Goal: Task Accomplishment & Management: Manage account settings

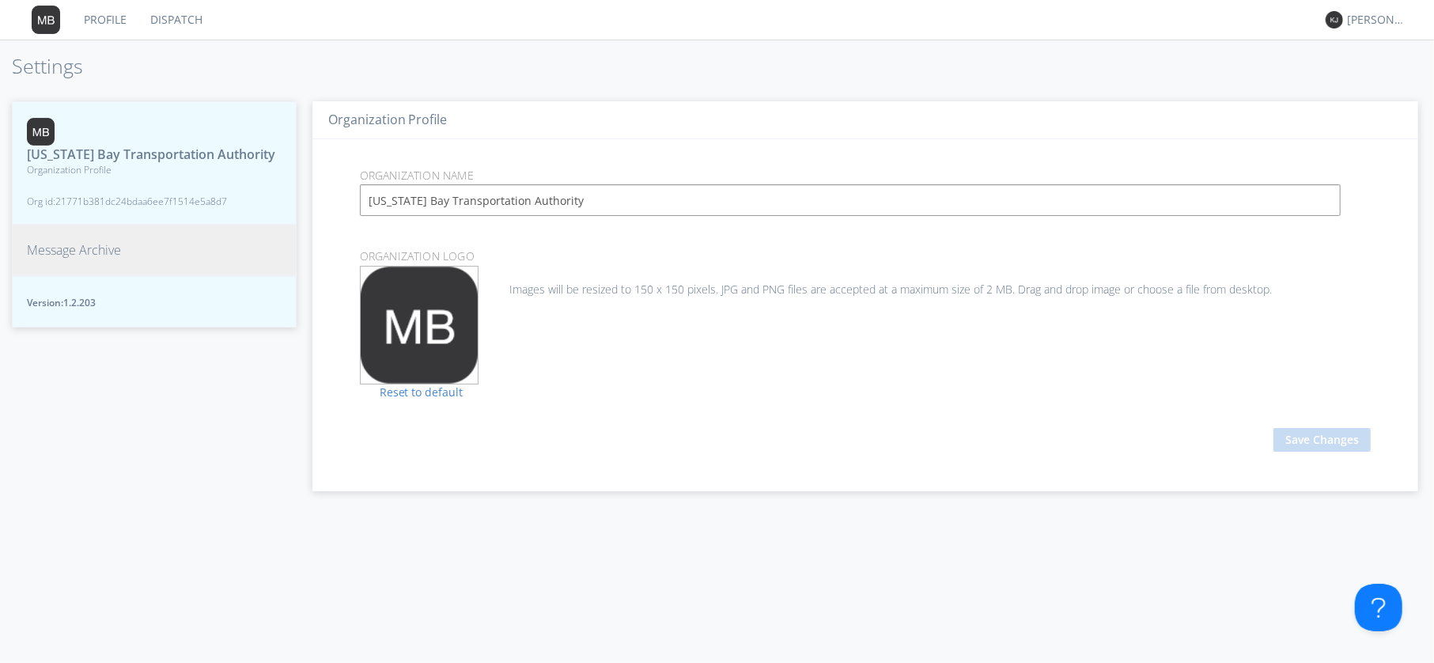
click at [81, 255] on span "Message Archive" at bounding box center [74, 250] width 94 height 18
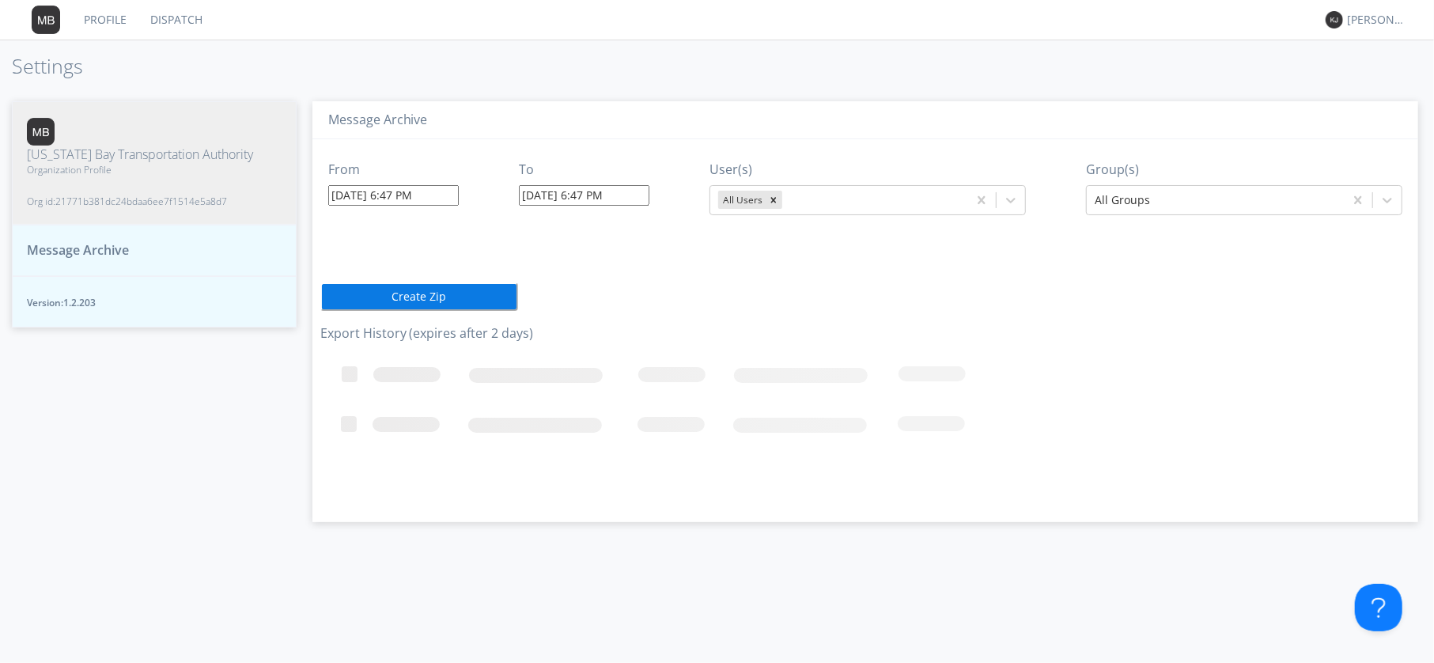
click at [172, 18] on link "Dispatch" at bounding box center [176, 20] width 76 height 40
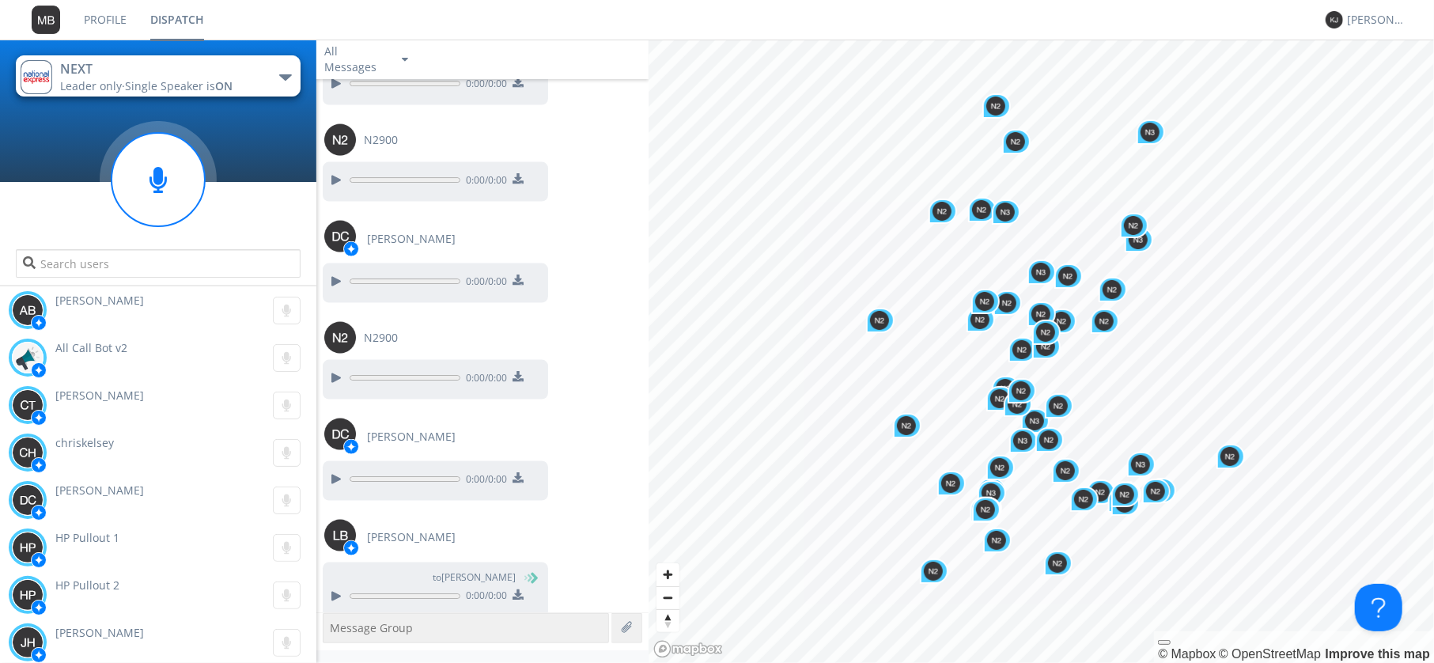
scroll to position [1705, 0]
click at [337, 586] on div at bounding box center [335, 595] width 19 height 19
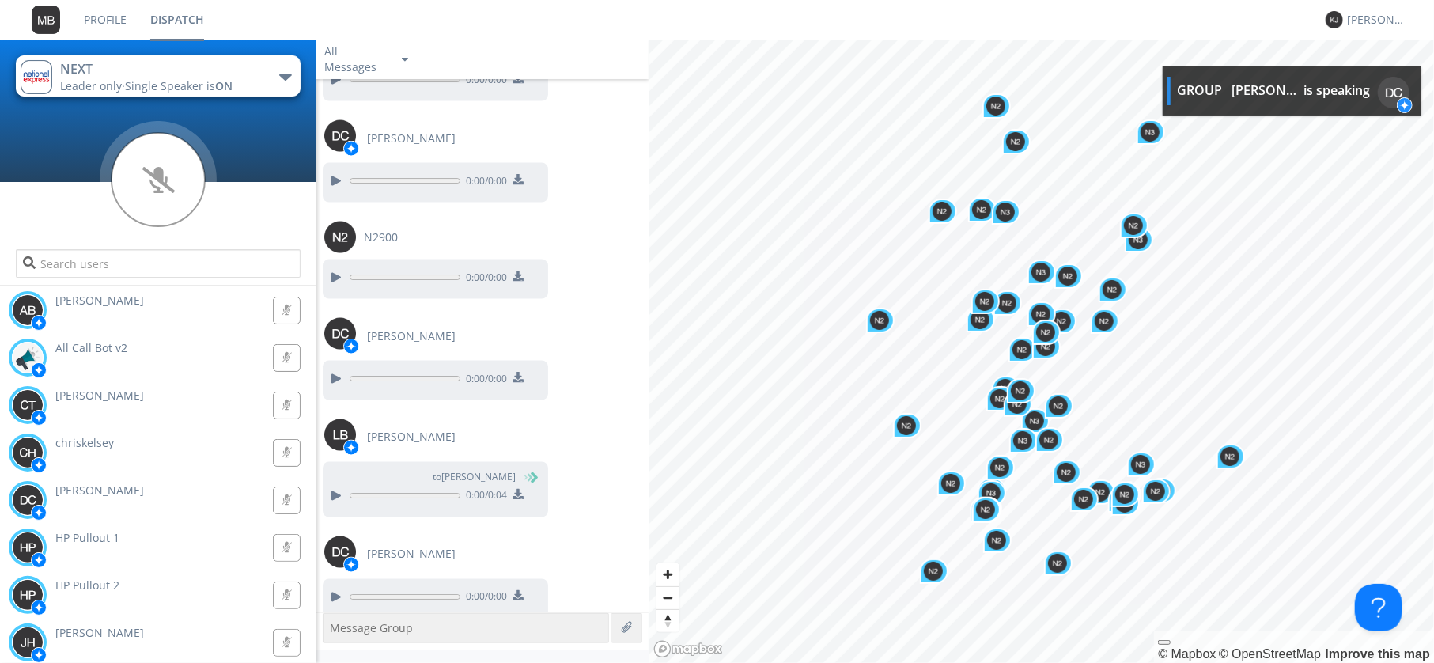
scroll to position [1805, 0]
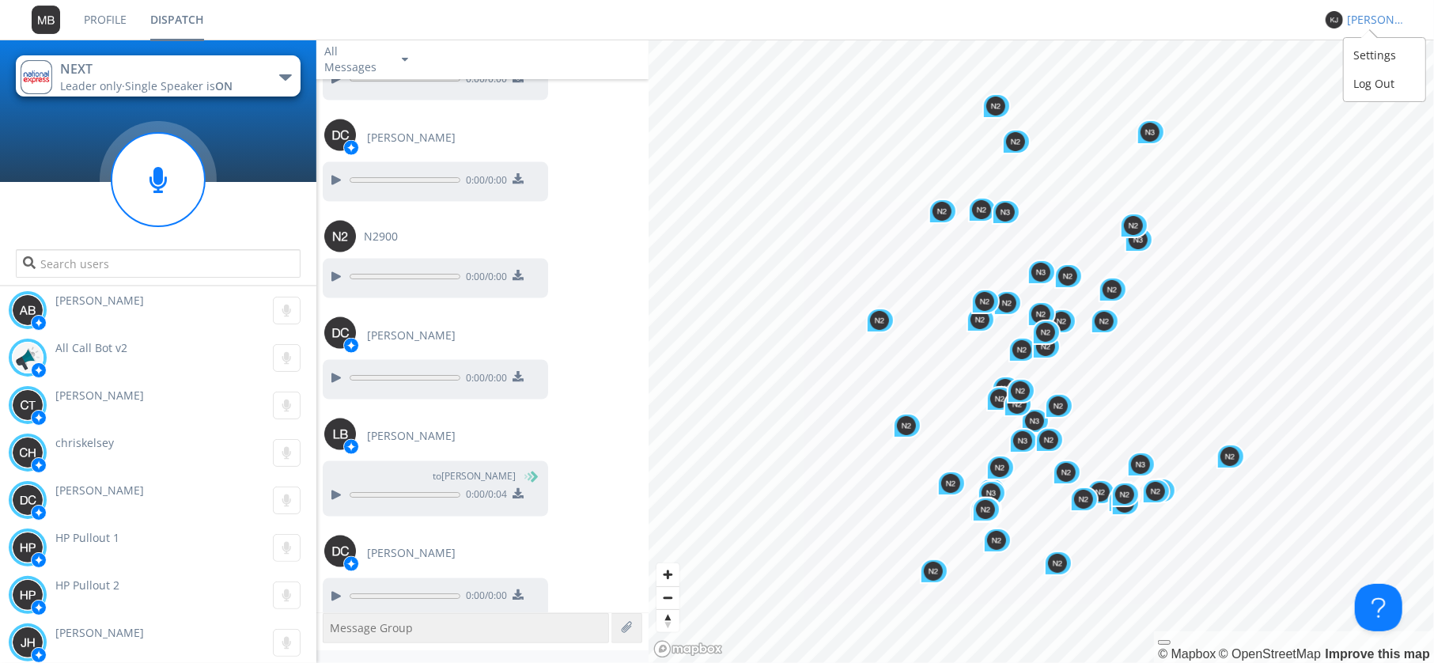
click at [1364, 18] on div "[PERSON_NAME]" at bounding box center [1376, 20] width 59 height 16
click at [1385, 58] on div "Settings" at bounding box center [1383, 55] width 81 height 28
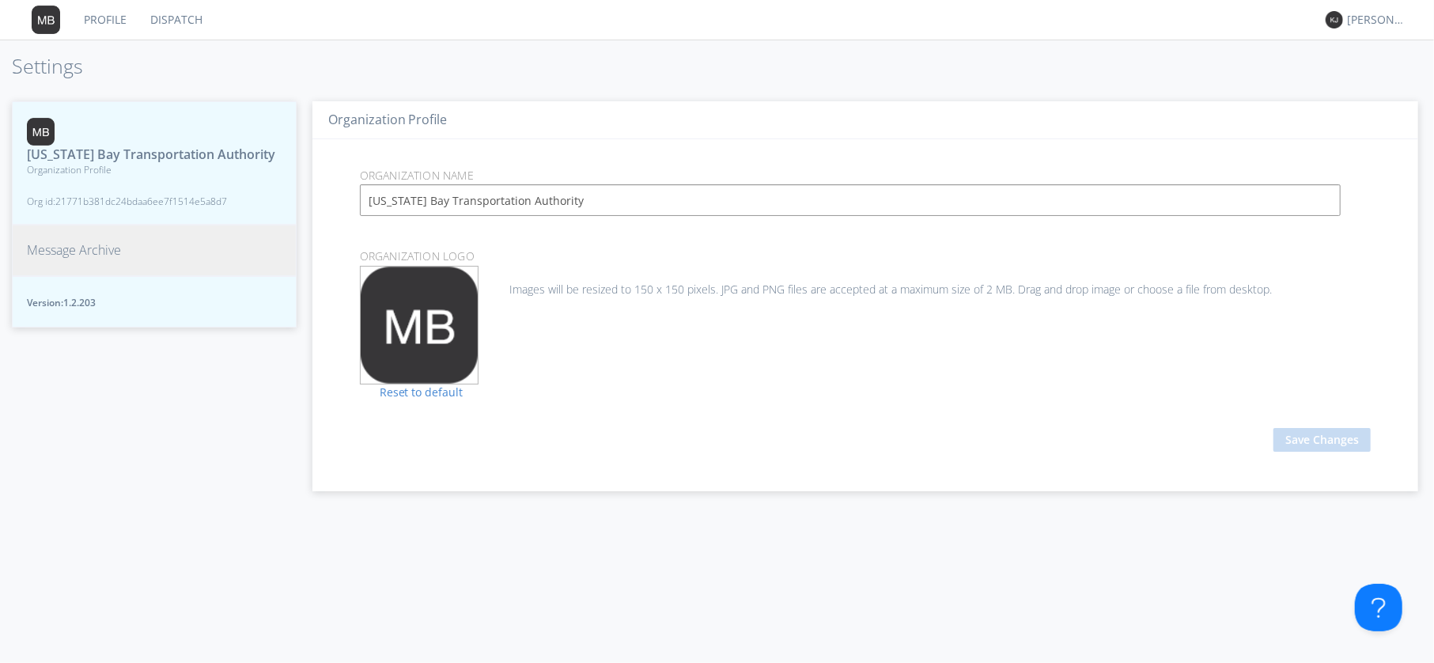
click at [59, 255] on span "Message Archive" at bounding box center [74, 250] width 94 height 18
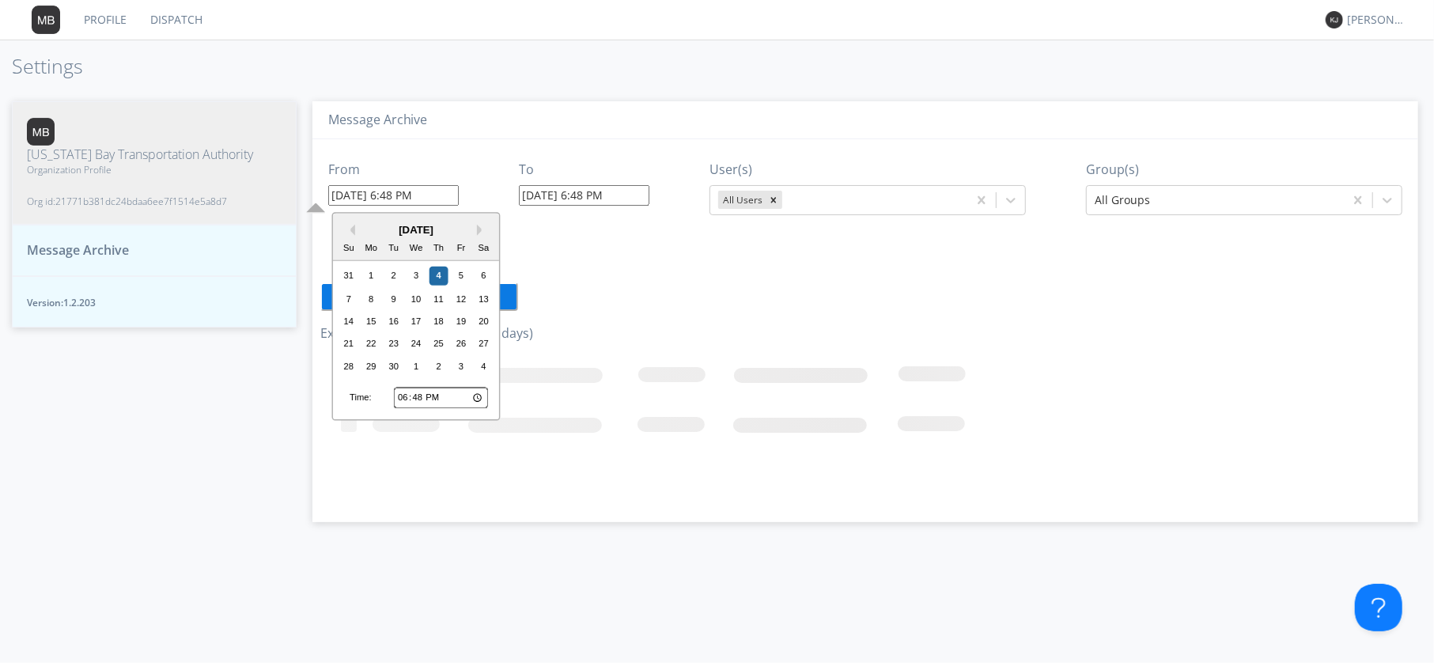
click at [391, 194] on input "09/04/2025 6:48 PM" at bounding box center [393, 195] width 130 height 21
click at [399, 398] on input "18:48" at bounding box center [441, 397] width 94 height 21
type input "23:48"
type input "09/04/2025 11:48 PM"
type input "23:00"
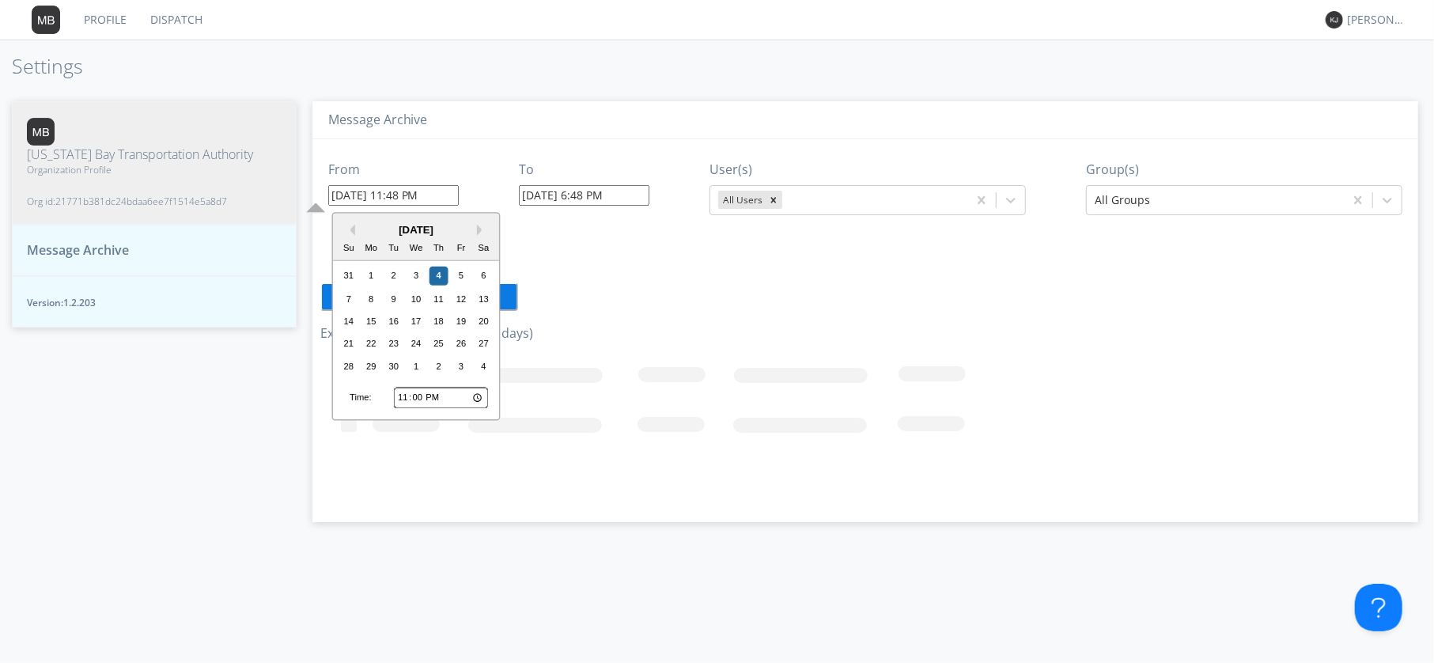
type input "09/04/2025 11:00 PM"
click at [451, 395] on input "23:00" at bounding box center [441, 397] width 94 height 21
type input "11:00"
type input "09/04/2025 11:00 AM"
type input "09/04/2025 6:49 PM"
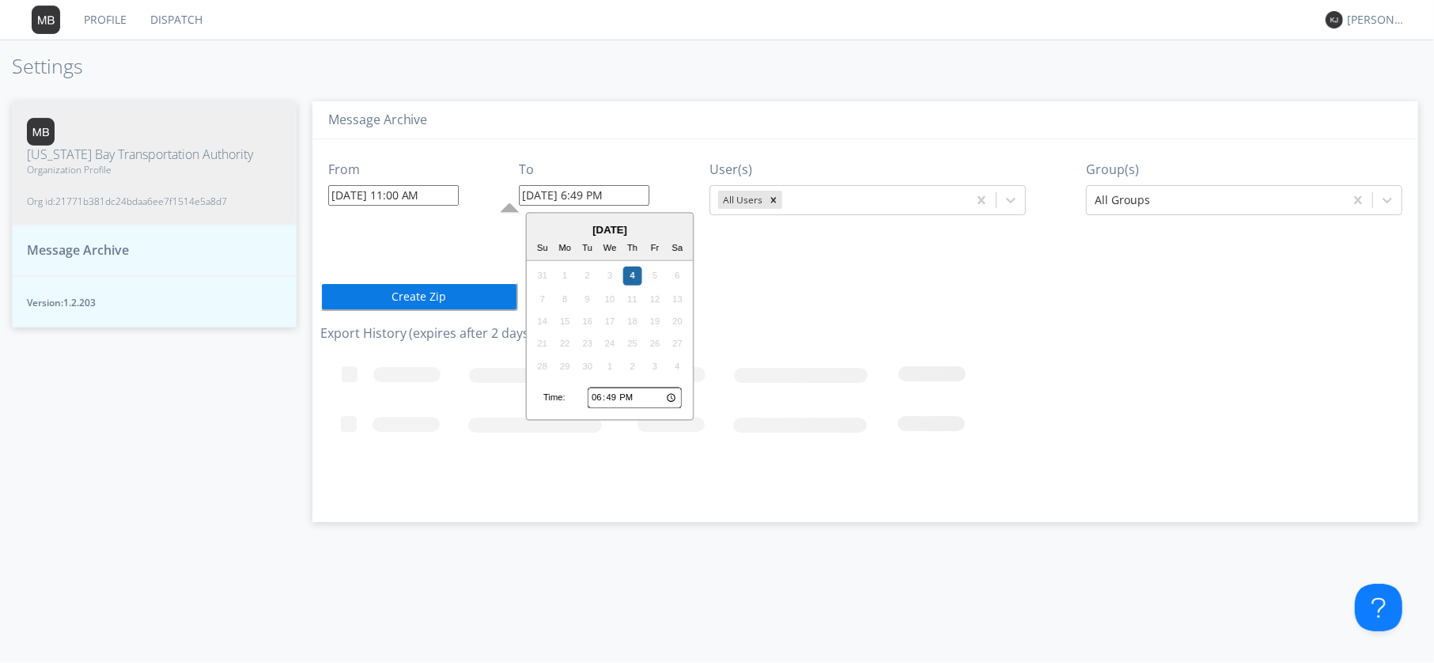
click at [572, 200] on input "09/04/2025 6:49 PM" at bounding box center [584, 195] width 130 height 21
click at [585, 200] on input "09/04/2025 6:49 PM" at bounding box center [584, 195] width 130 height 21
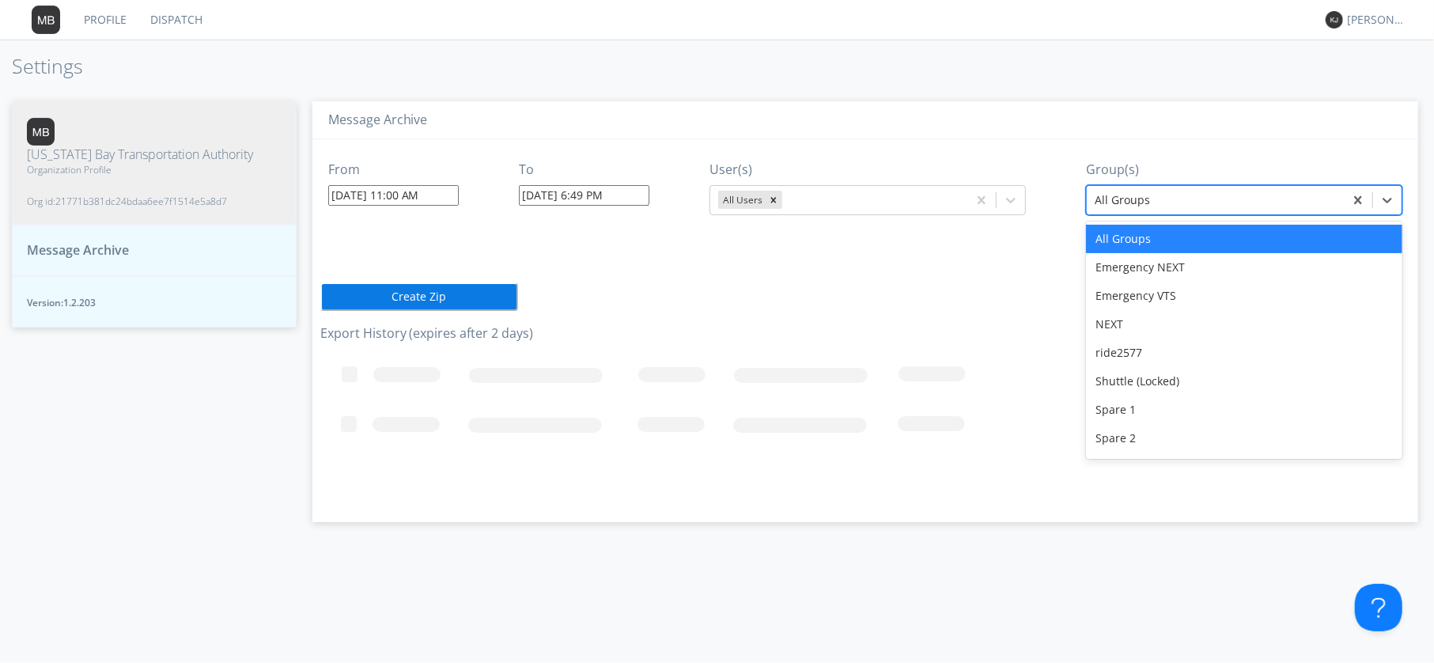
click at [1211, 197] on div at bounding box center [1214, 200] width 241 height 19
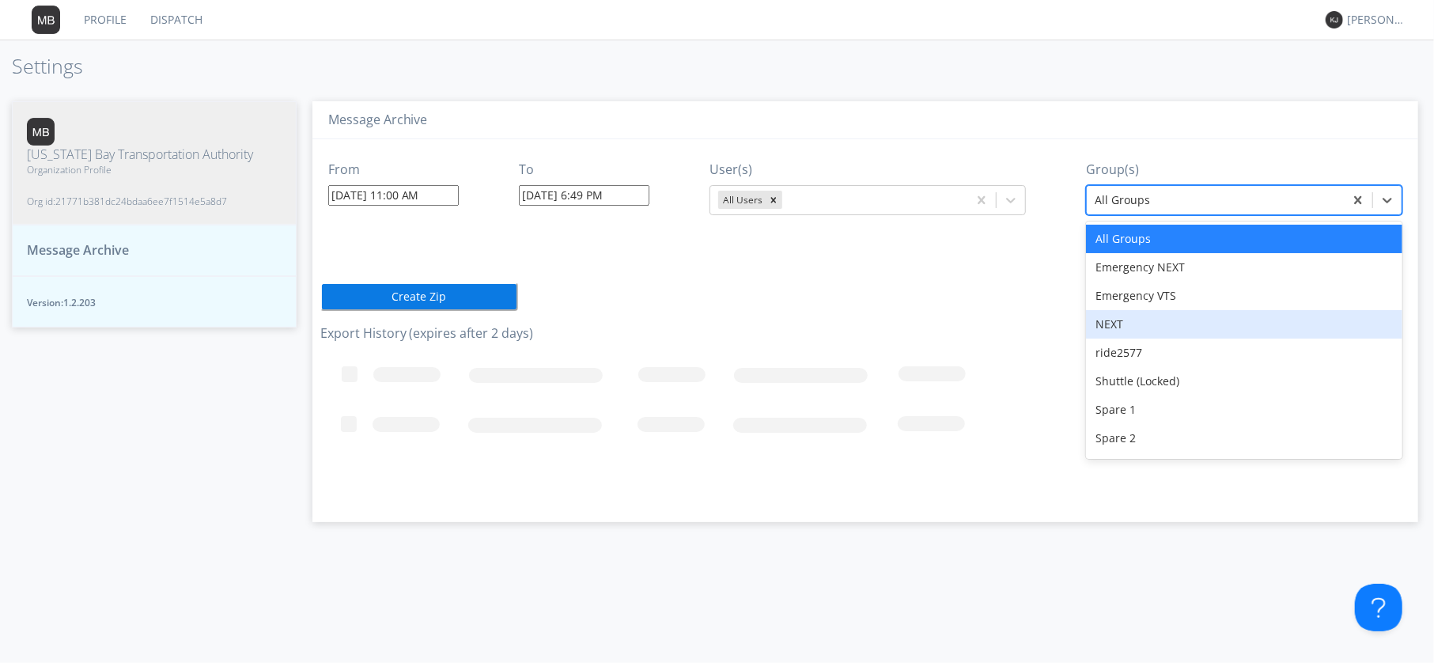
click at [1120, 327] on div "NEXT" at bounding box center [1244, 324] width 316 height 28
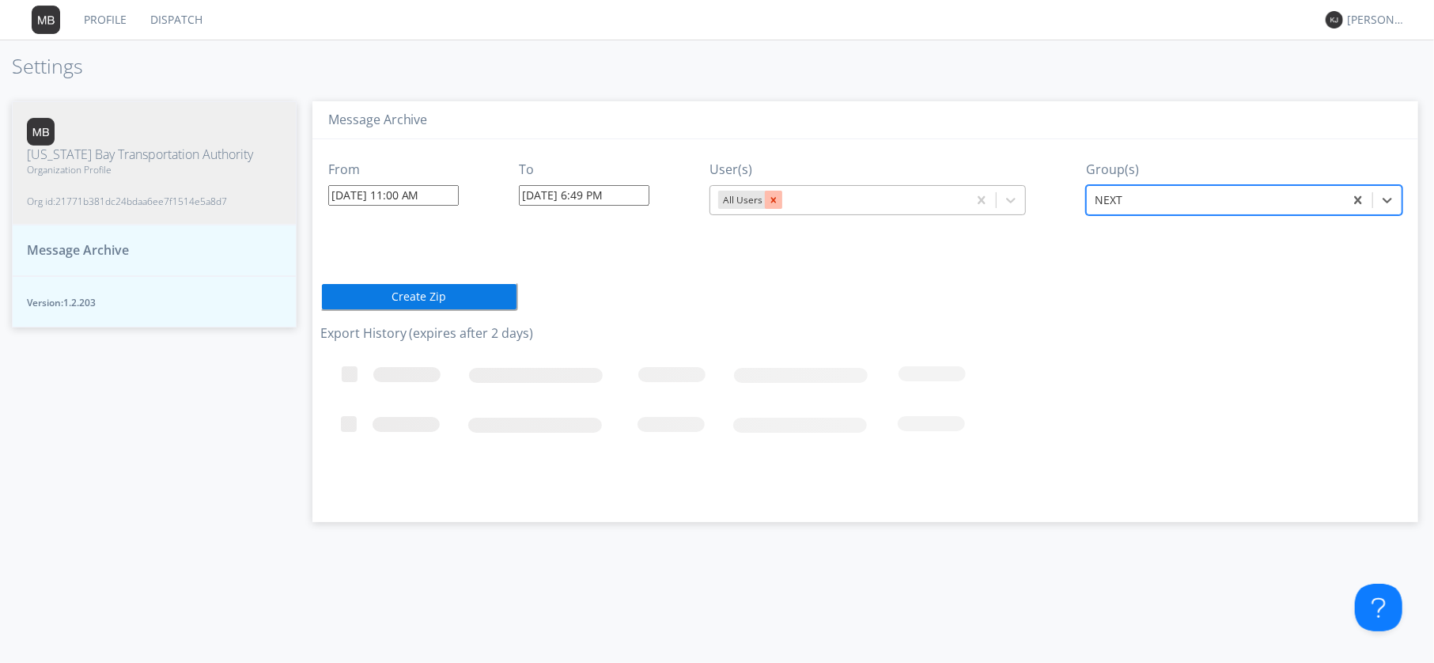
click at [772, 202] on div "Remove All Users" at bounding box center [773, 200] width 17 height 18
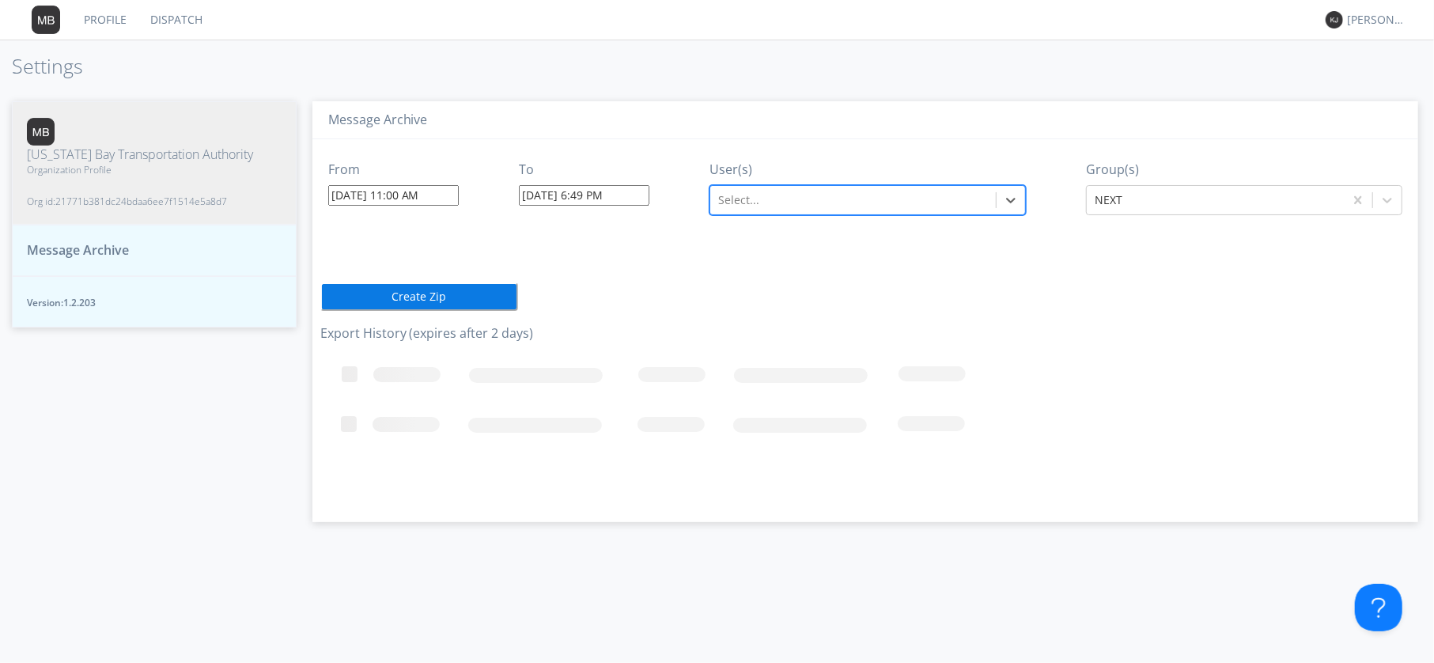
click at [766, 199] on div at bounding box center [853, 200] width 270 height 19
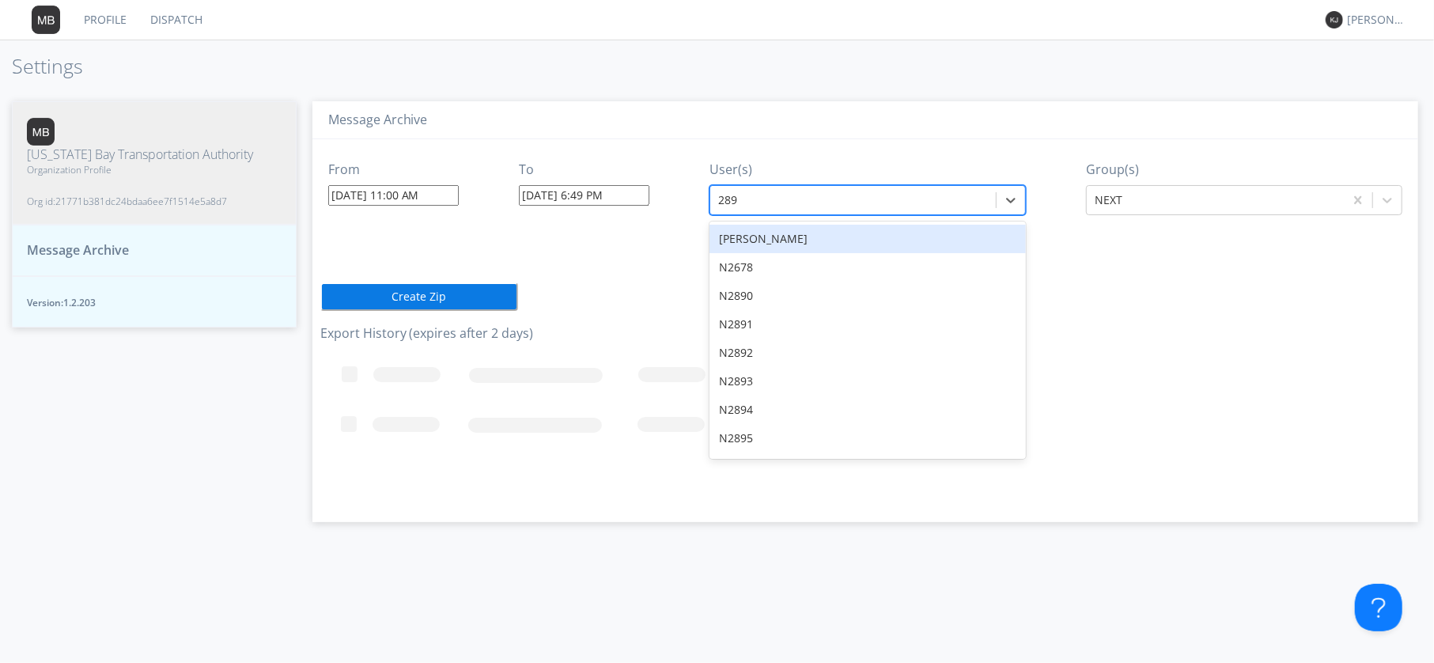
type input "2893"
click at [744, 235] on div "N2893" at bounding box center [867, 239] width 316 height 28
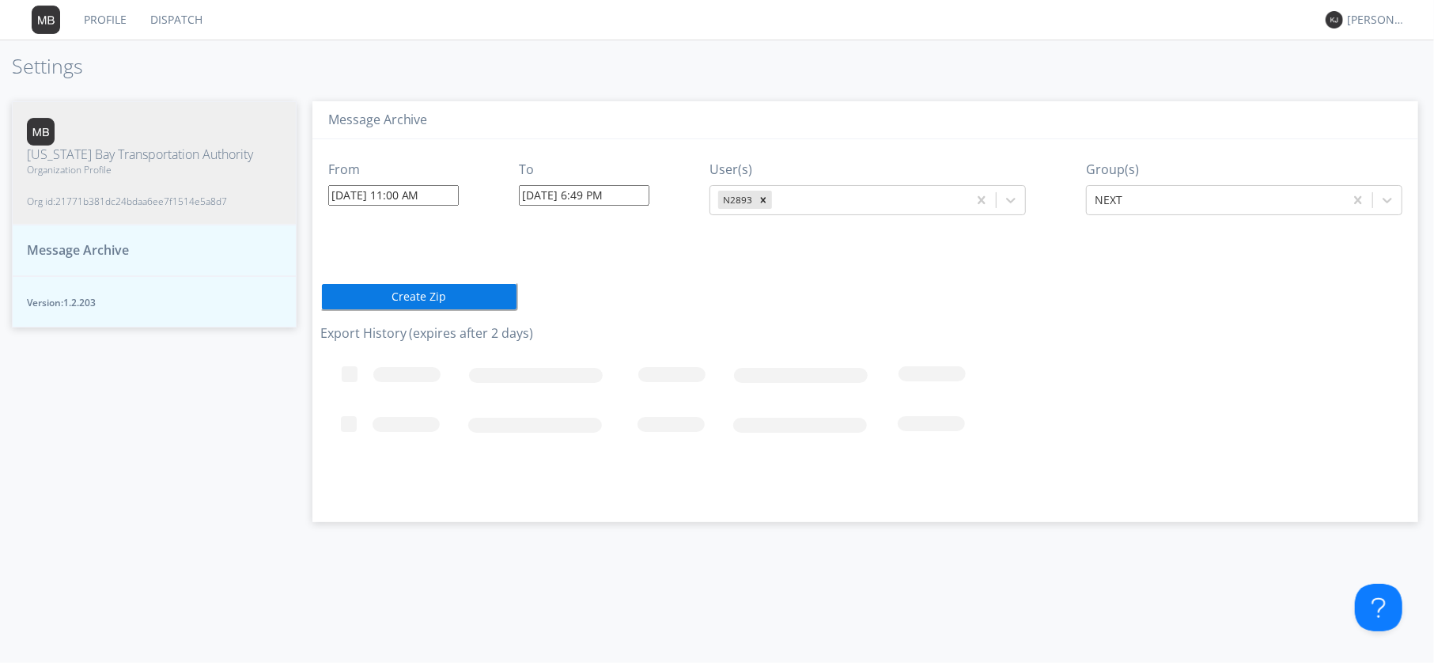
click at [441, 298] on button "Create Zip" at bounding box center [419, 296] width 198 height 28
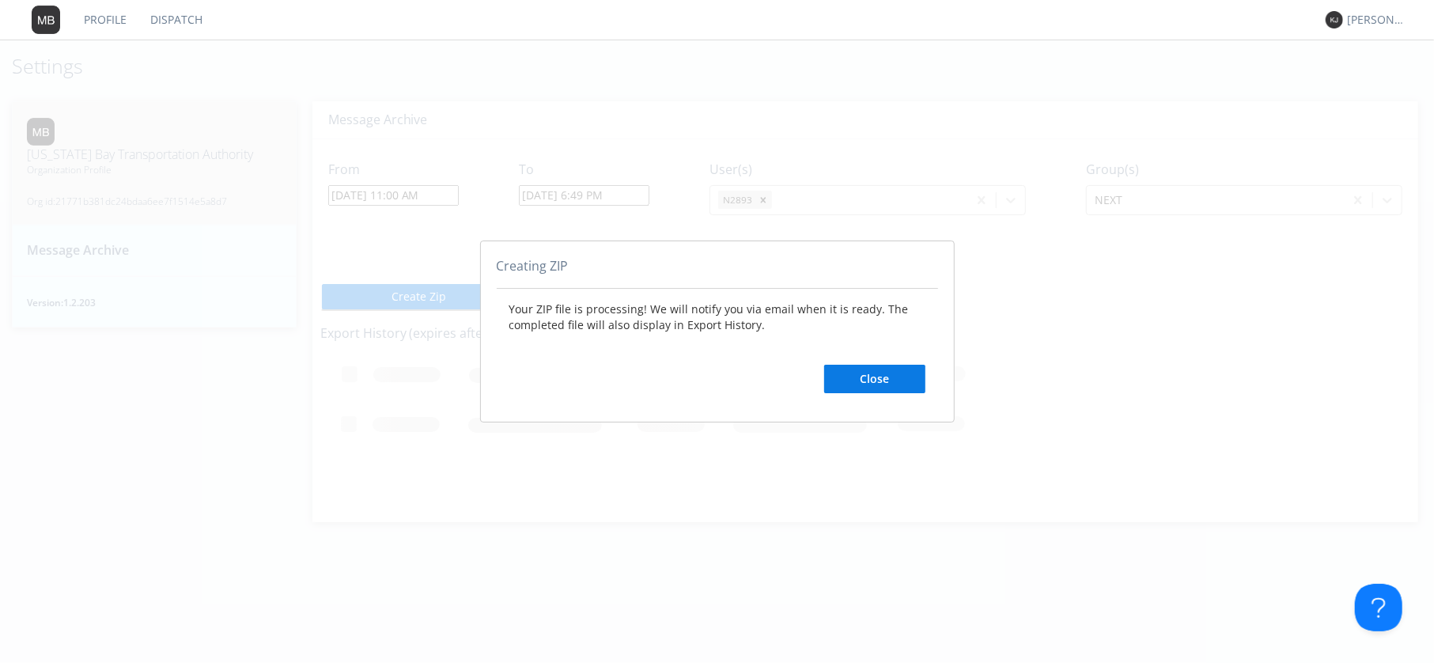
click at [874, 372] on button "Close" at bounding box center [874, 379] width 101 height 28
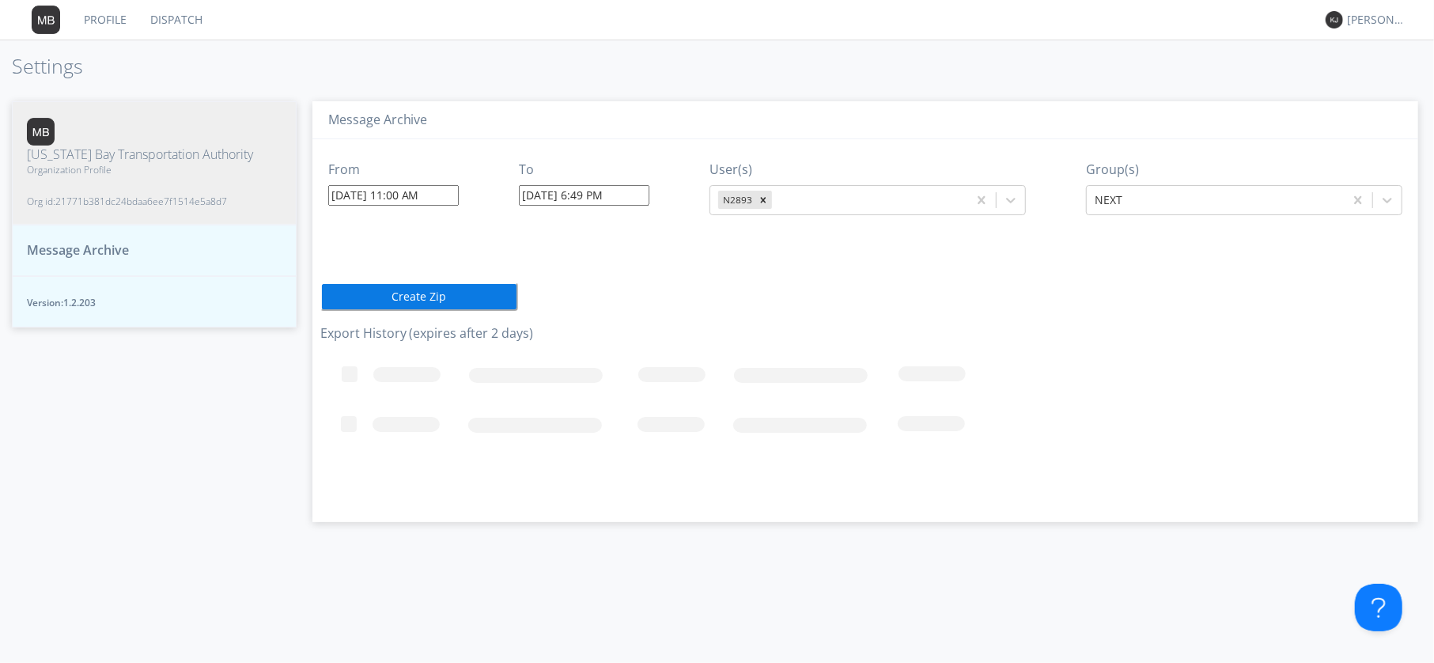
click at [83, 241] on span "Message Archive" at bounding box center [78, 250] width 102 height 18
click at [186, 15] on link "Dispatch" at bounding box center [176, 20] width 76 height 40
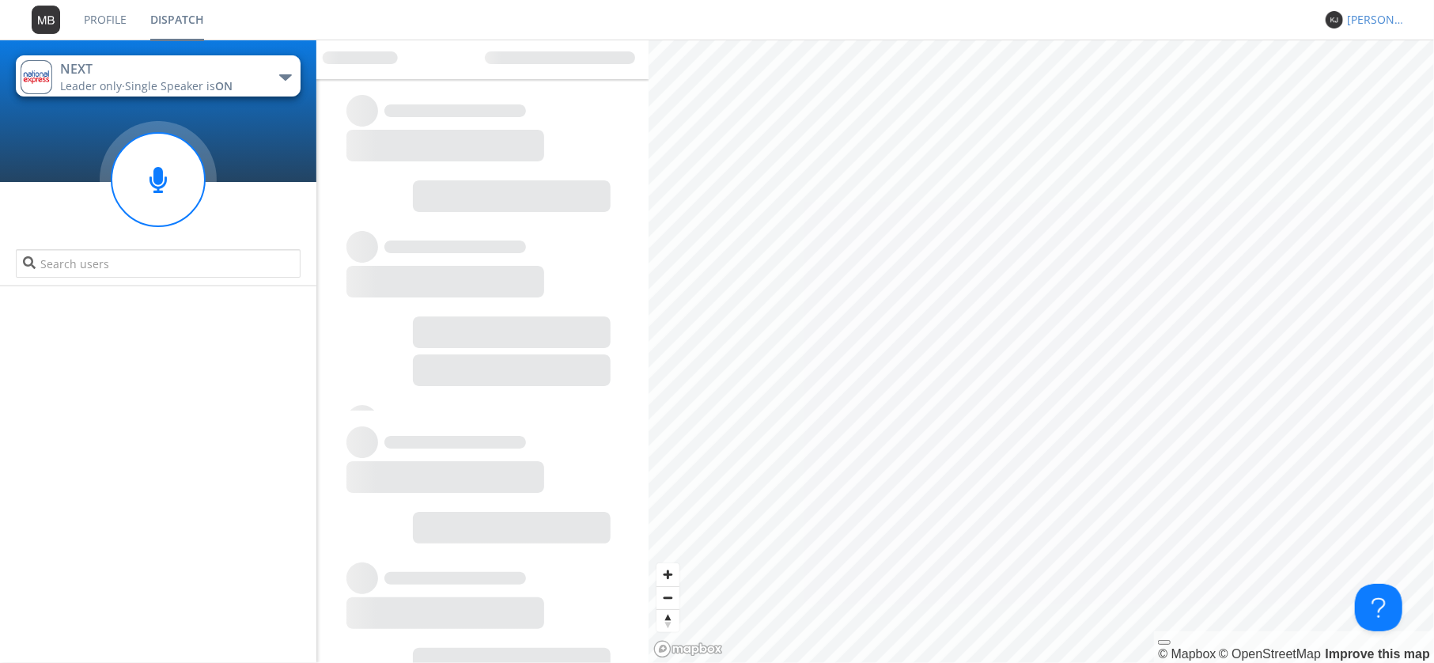
click at [1366, 18] on div "[PERSON_NAME]" at bounding box center [1376, 20] width 59 height 16
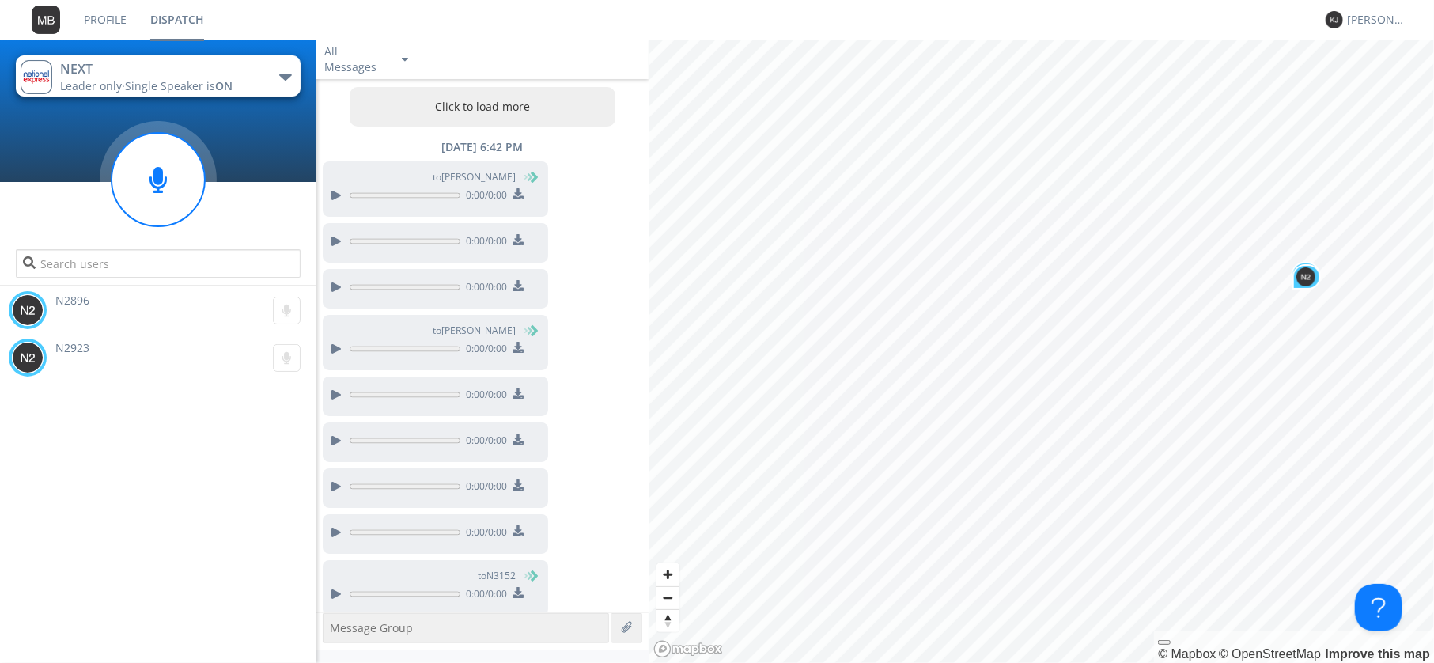
click at [1355, 34] on div "[PERSON_NAME]" at bounding box center [1363, 20] width 77 height 40
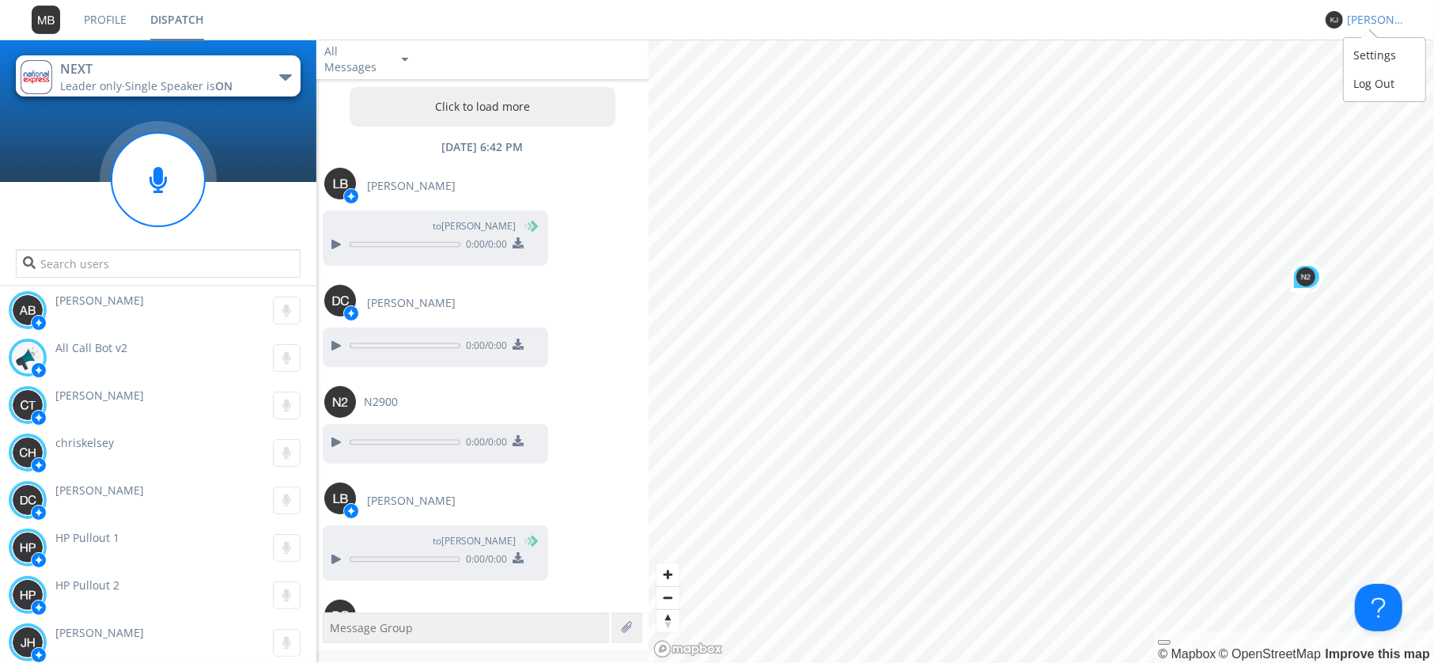
click at [1355, 22] on div "[PERSON_NAME]" at bounding box center [1376, 20] width 59 height 16
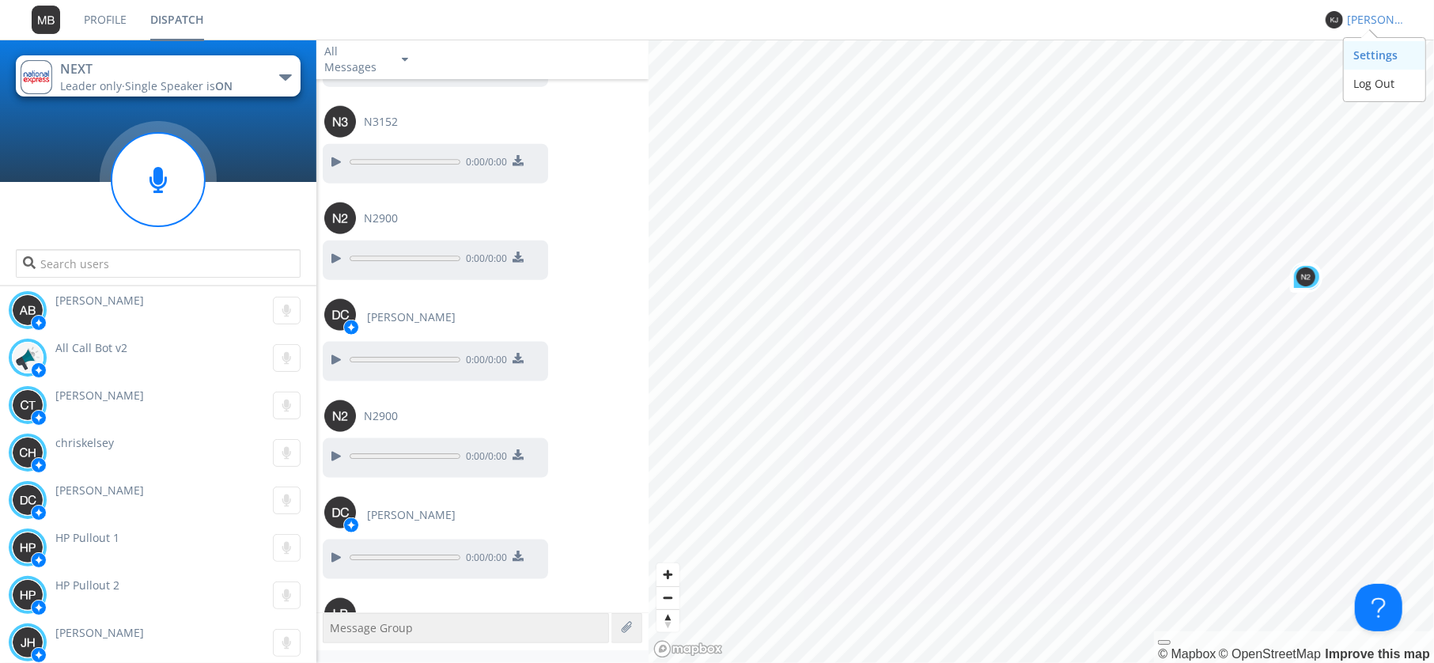
scroll to position [1503, 0]
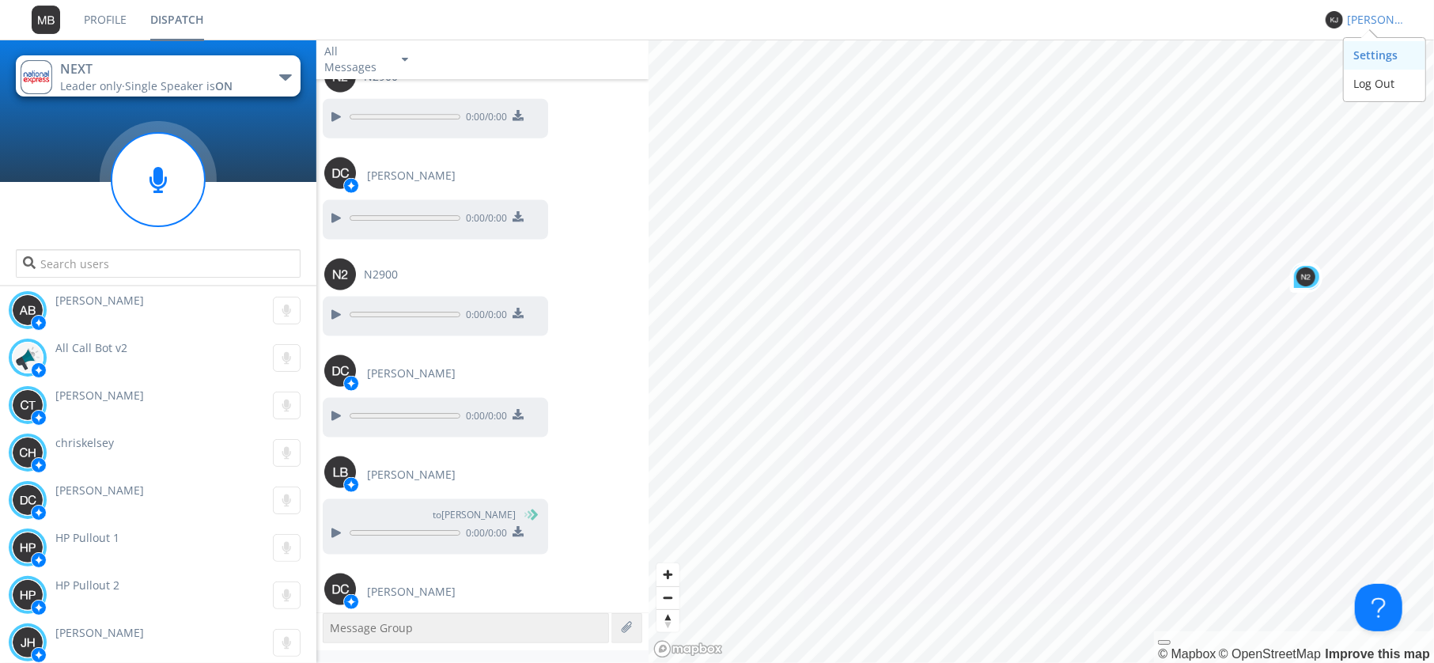
click at [1365, 55] on div "Settings" at bounding box center [1383, 55] width 81 height 28
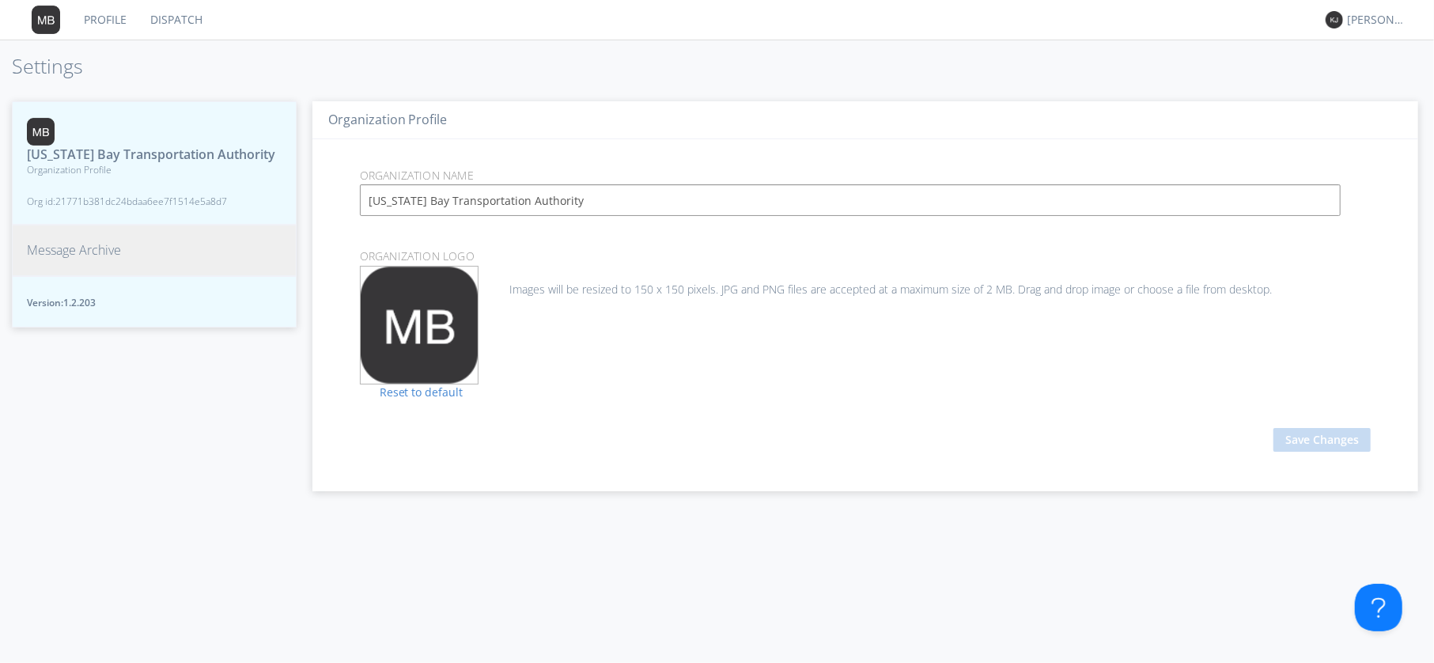
click at [62, 244] on span "Message Archive" at bounding box center [74, 250] width 94 height 18
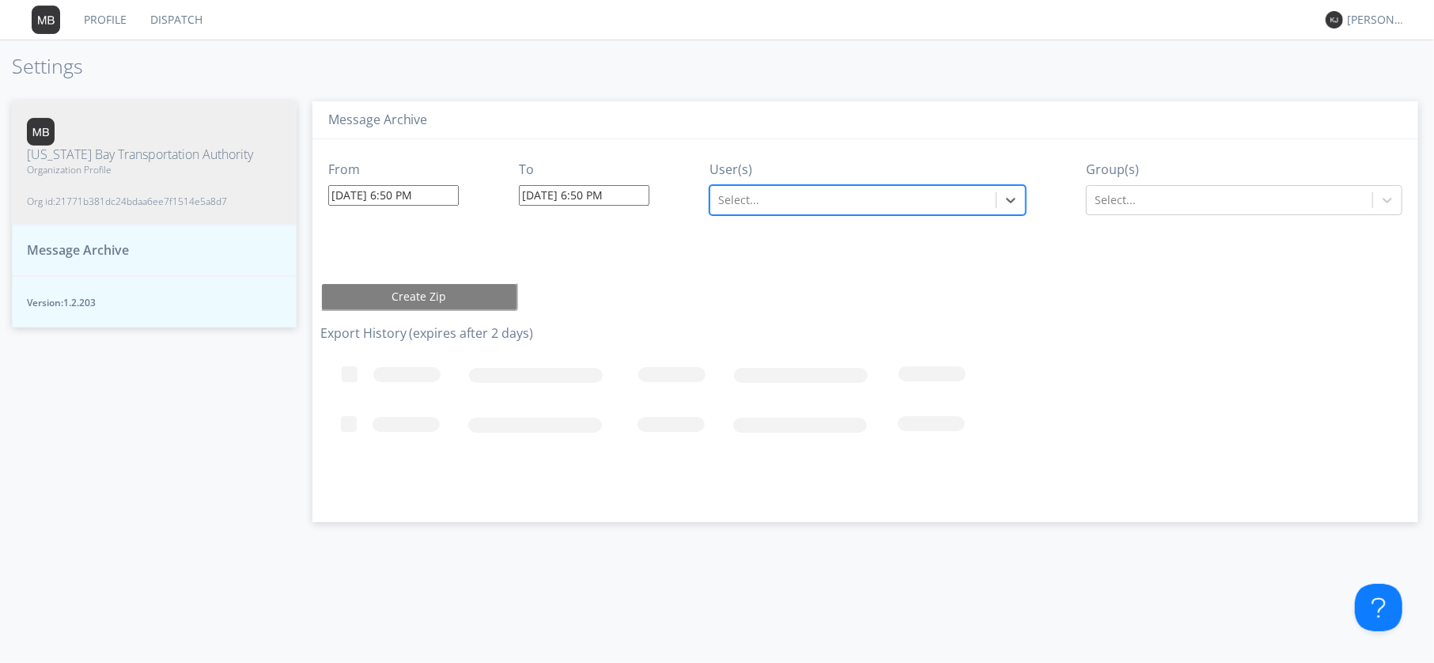
click at [413, 191] on input "09/04/2025 6:50 PM" at bounding box center [393, 195] width 130 height 21
click at [678, 209] on div "From 09/04/2025 6:50 PM To 09/04/2025 6:50 PM User(s) Select... Group(s) Select…" at bounding box center [865, 181] width 1090 height 84
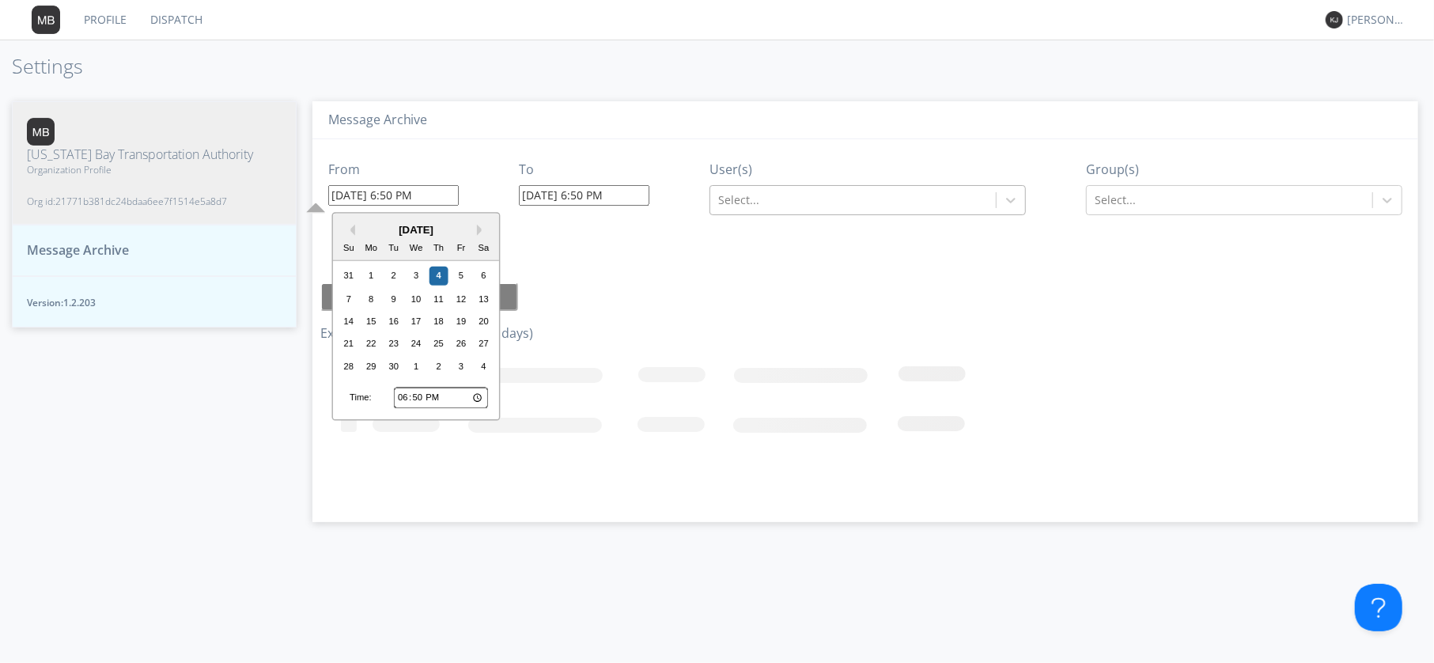
click at [395, 195] on input "09/04/2025 6:50 PM" at bounding box center [393, 195] width 130 height 21
click at [651, 220] on div "From 09/04/2025 6:50 PM Previous Month Next Month September 2025 Su Mo Tu We Th…" at bounding box center [865, 181] width 1090 height 84
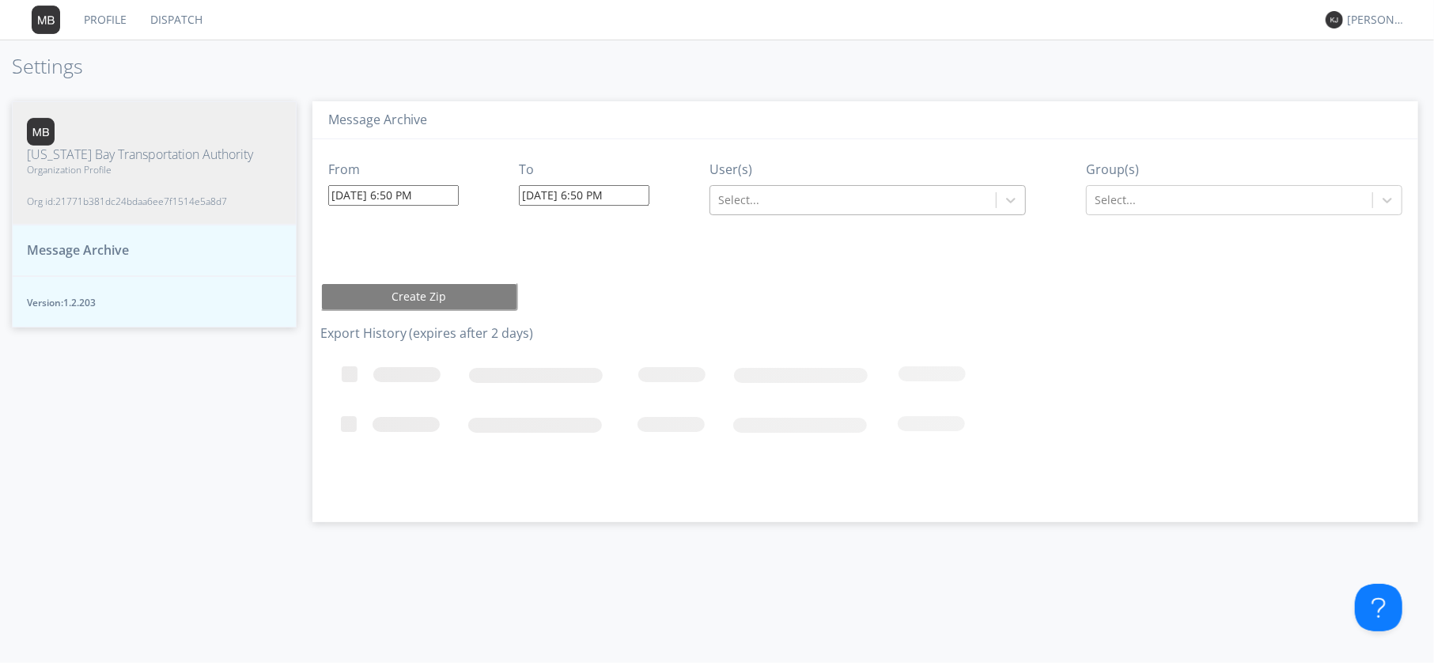
click at [59, 278] on button "Version: 1.2.203" at bounding box center [154, 301] width 285 height 51
click at [69, 227] on button "Message Archive" at bounding box center [154, 250] width 285 height 51
click at [1136, 192] on div at bounding box center [1229, 200] width 270 height 19
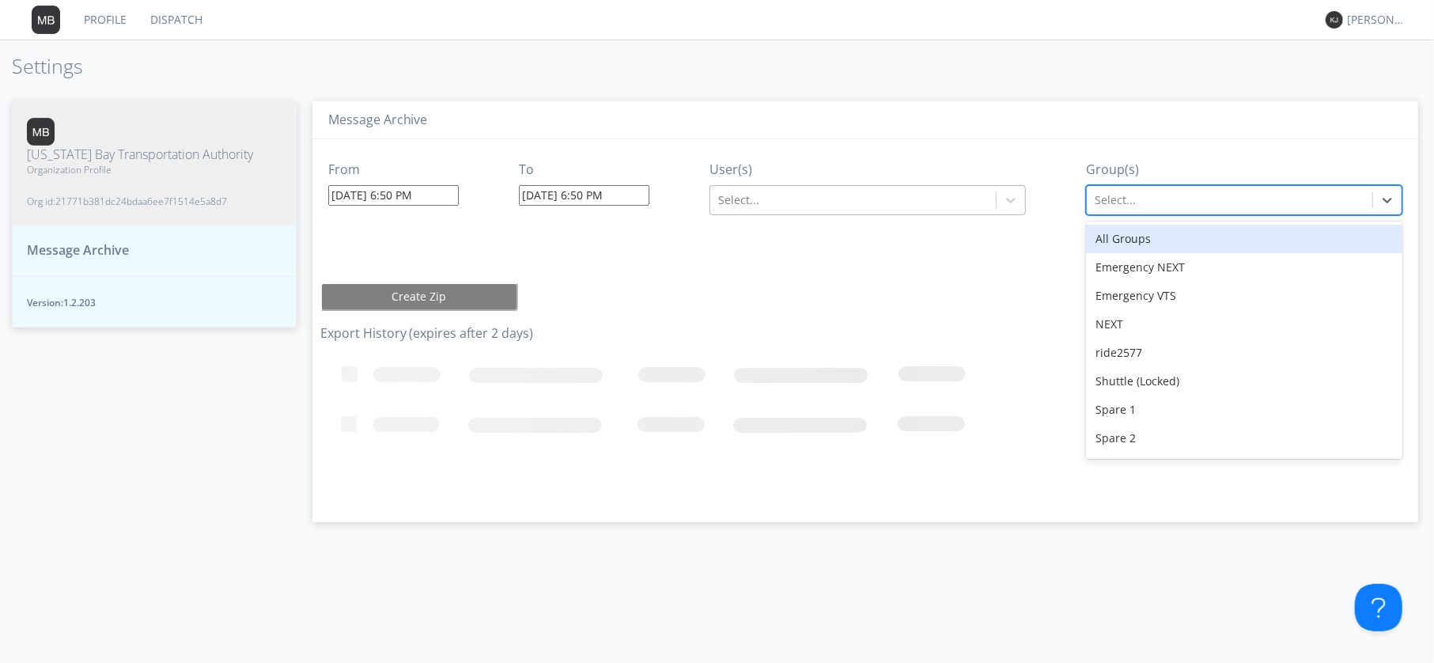
click at [1114, 241] on div "All Groups" at bounding box center [1244, 239] width 316 height 28
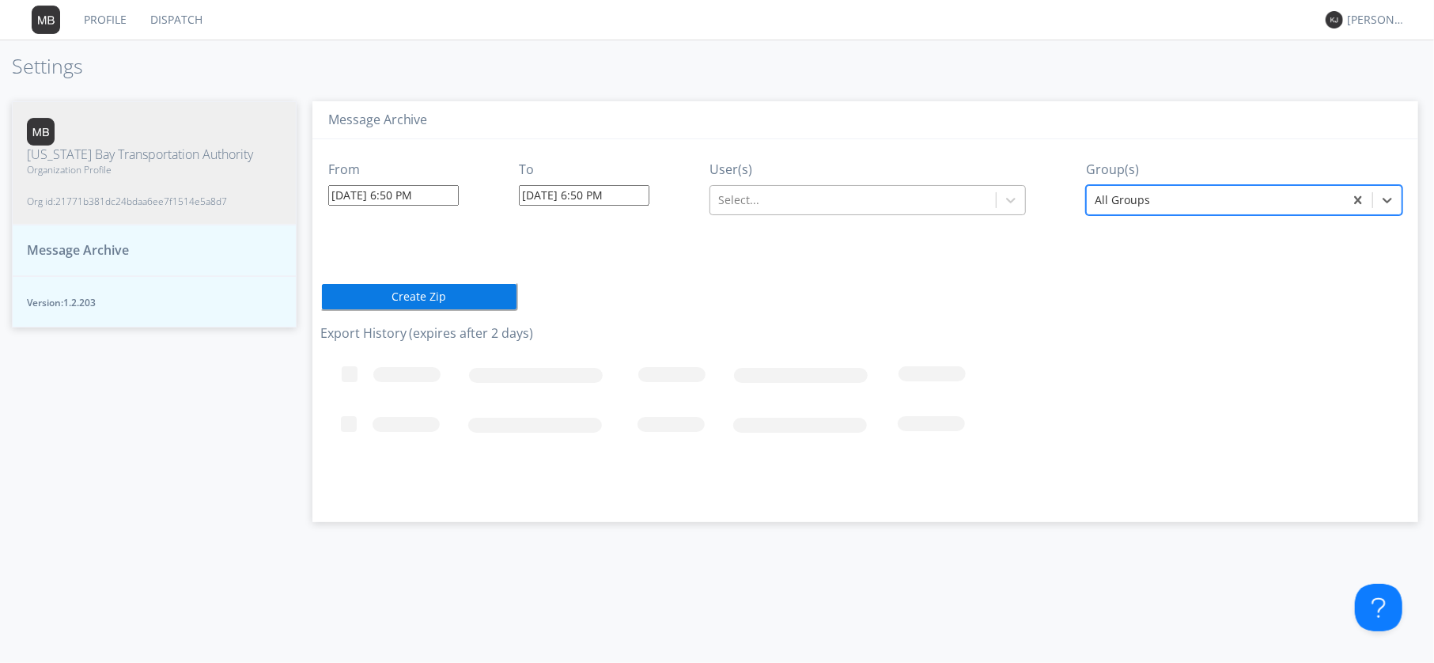
click at [1130, 198] on div at bounding box center [1214, 200] width 241 height 19
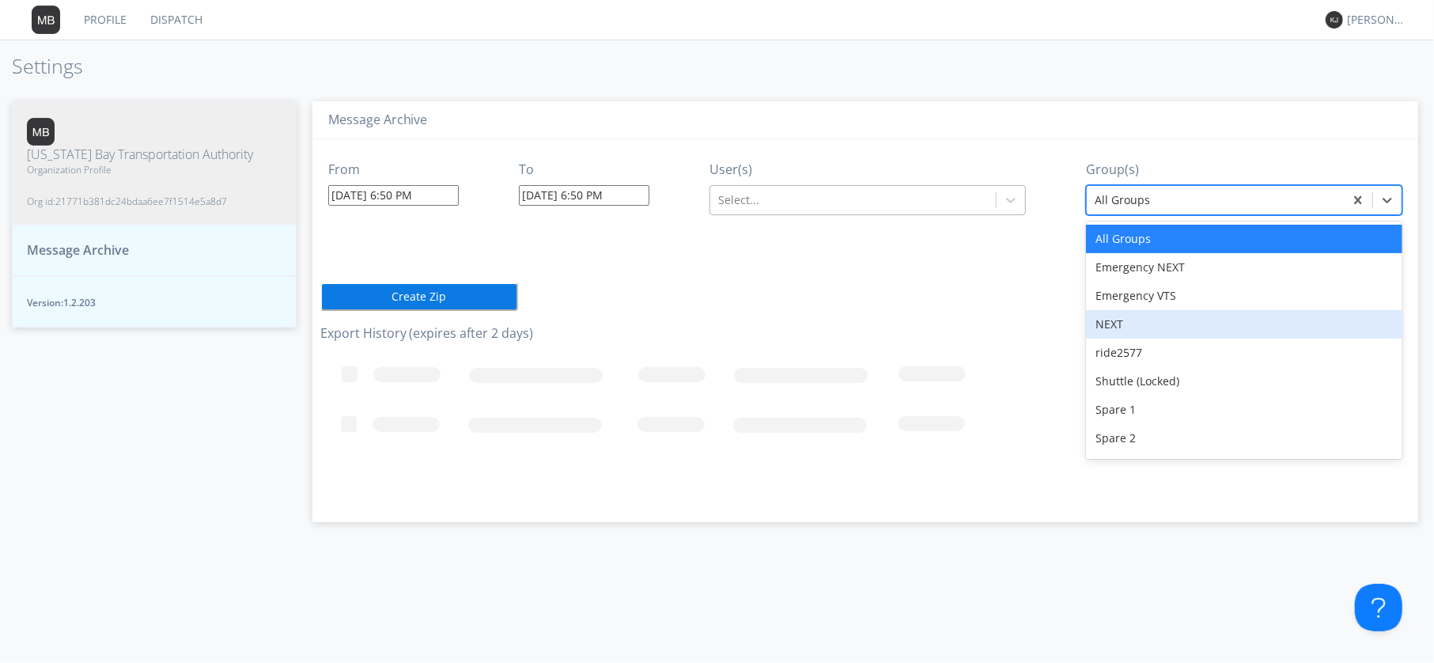
click at [1115, 319] on div "NEXT" at bounding box center [1244, 324] width 316 height 28
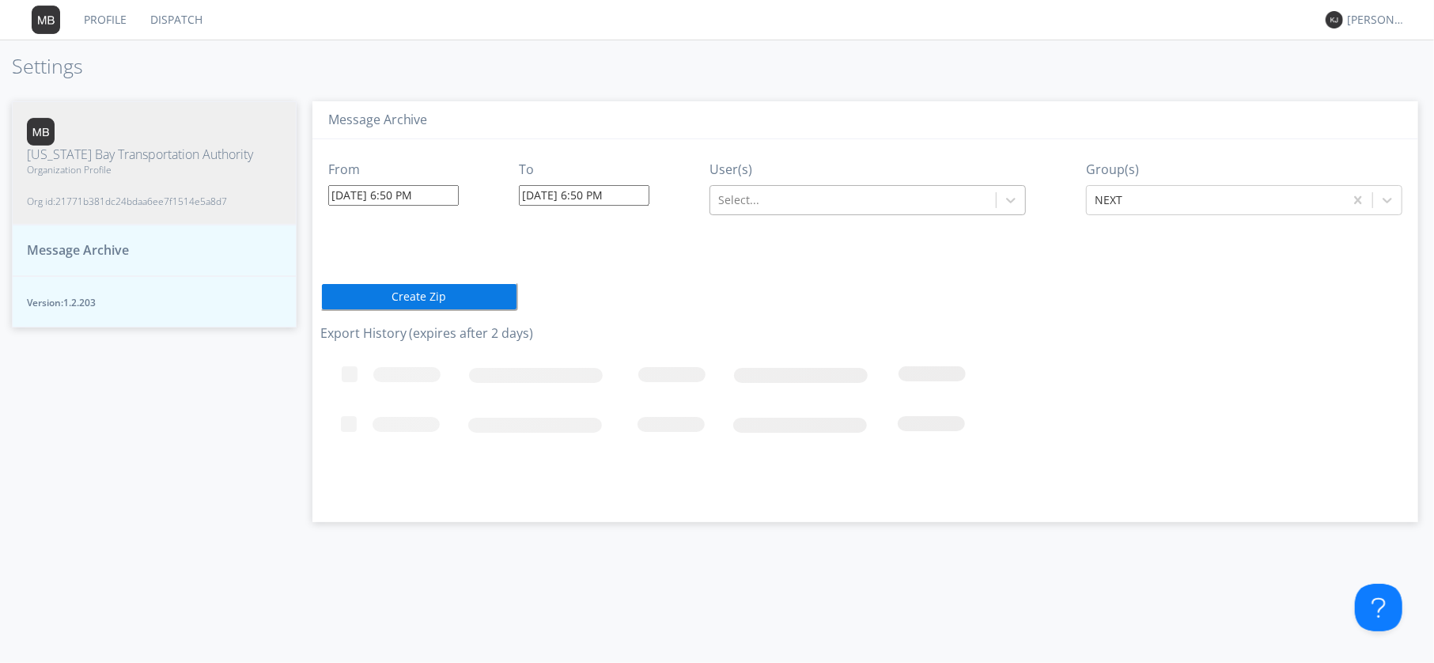
click at [168, 6] on link "Dispatch" at bounding box center [176, 20] width 76 height 40
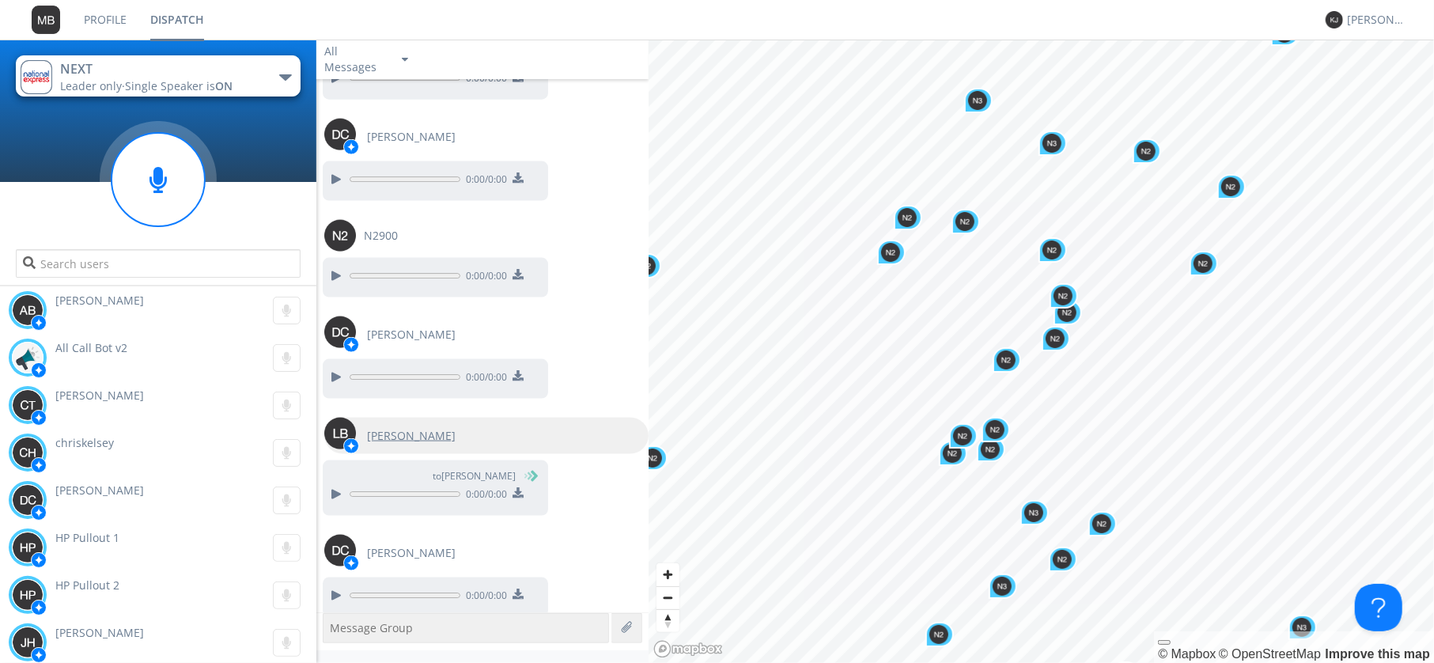
scroll to position [1543, 0]
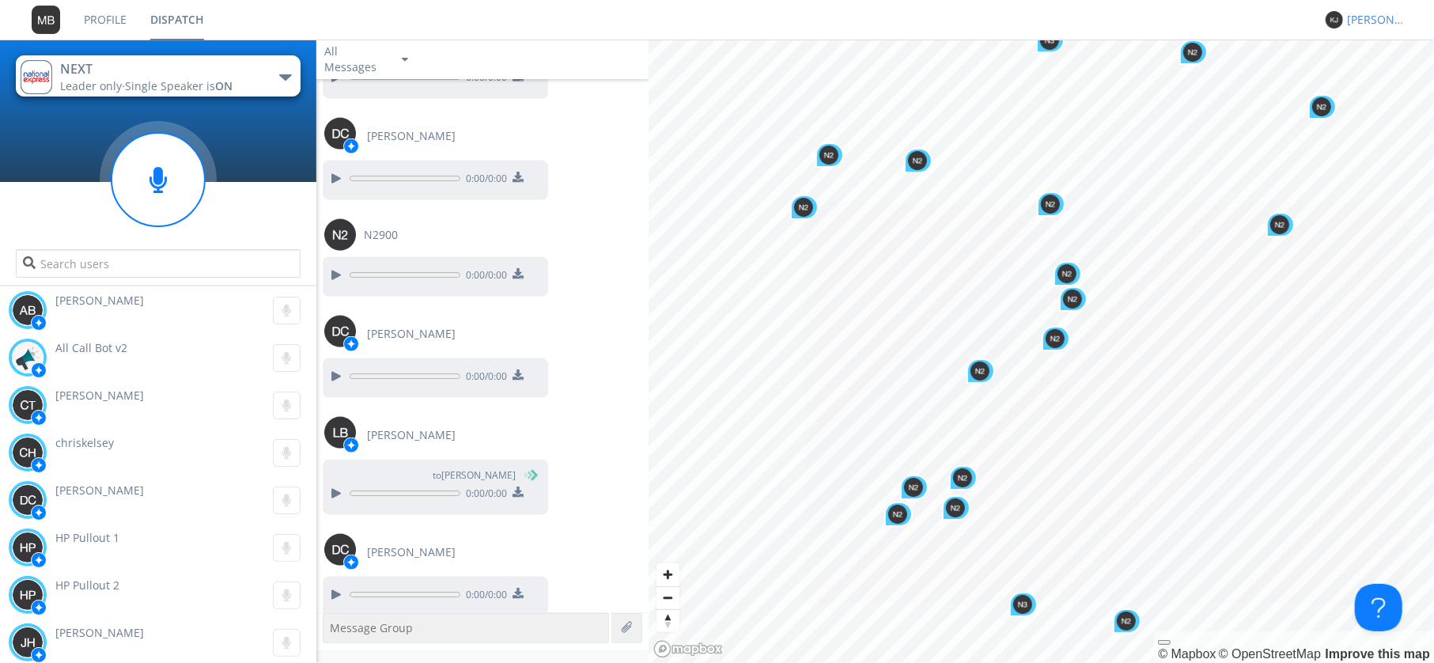
click at [1377, 20] on div "[PERSON_NAME]" at bounding box center [1376, 20] width 59 height 16
click at [1384, 48] on div "Settings" at bounding box center [1383, 55] width 81 height 28
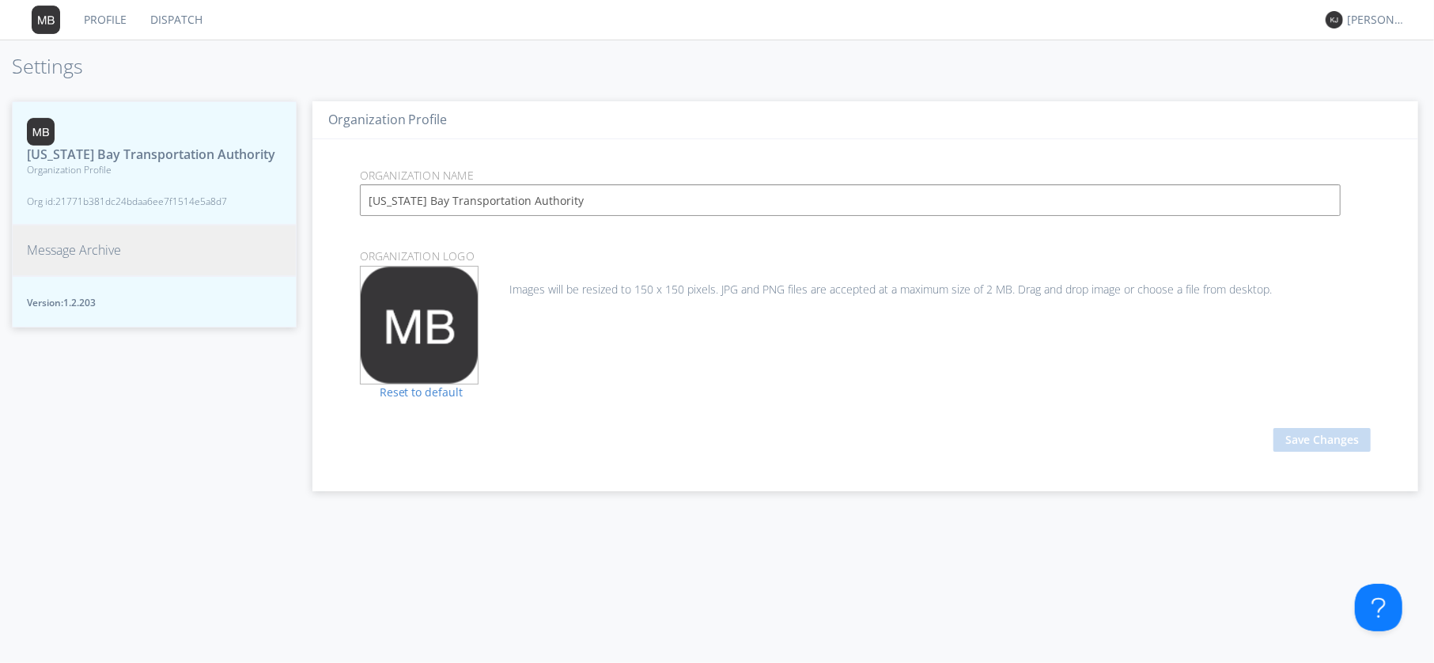
click at [93, 244] on span "Message Archive" at bounding box center [74, 250] width 94 height 18
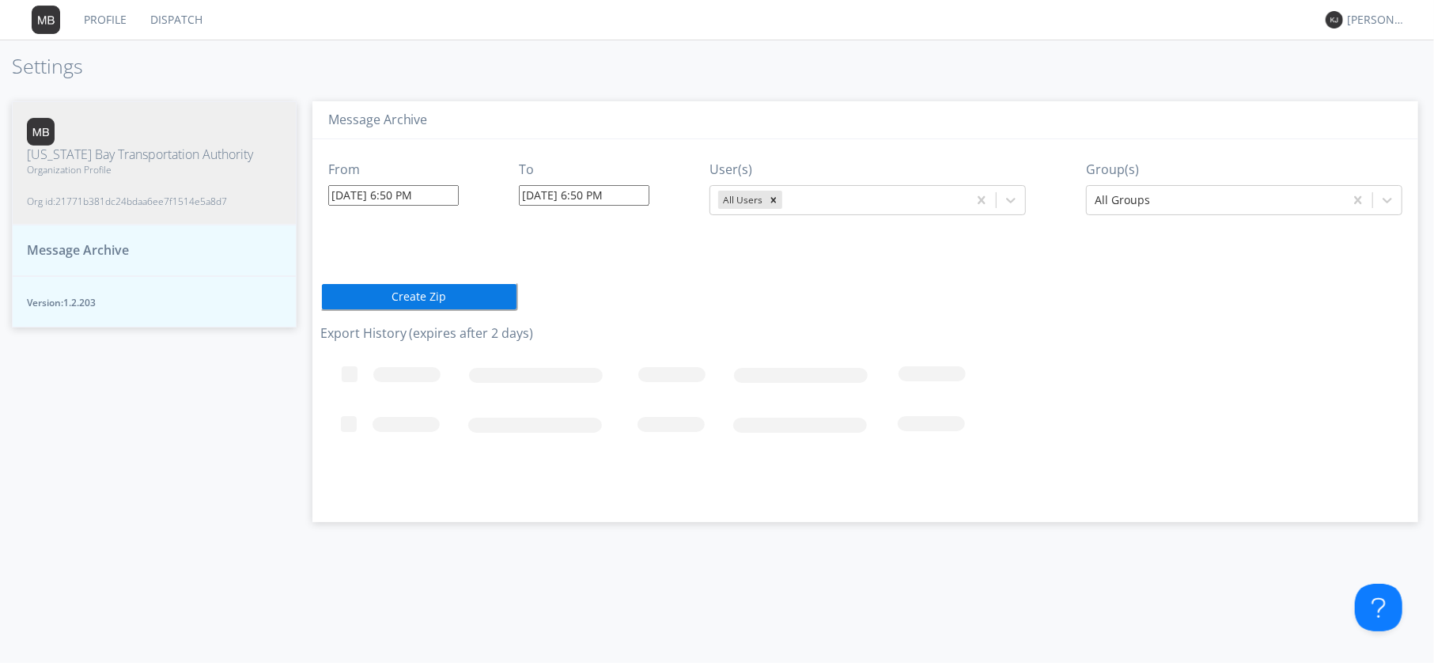
click at [77, 241] on span "Message Archive" at bounding box center [78, 250] width 102 height 18
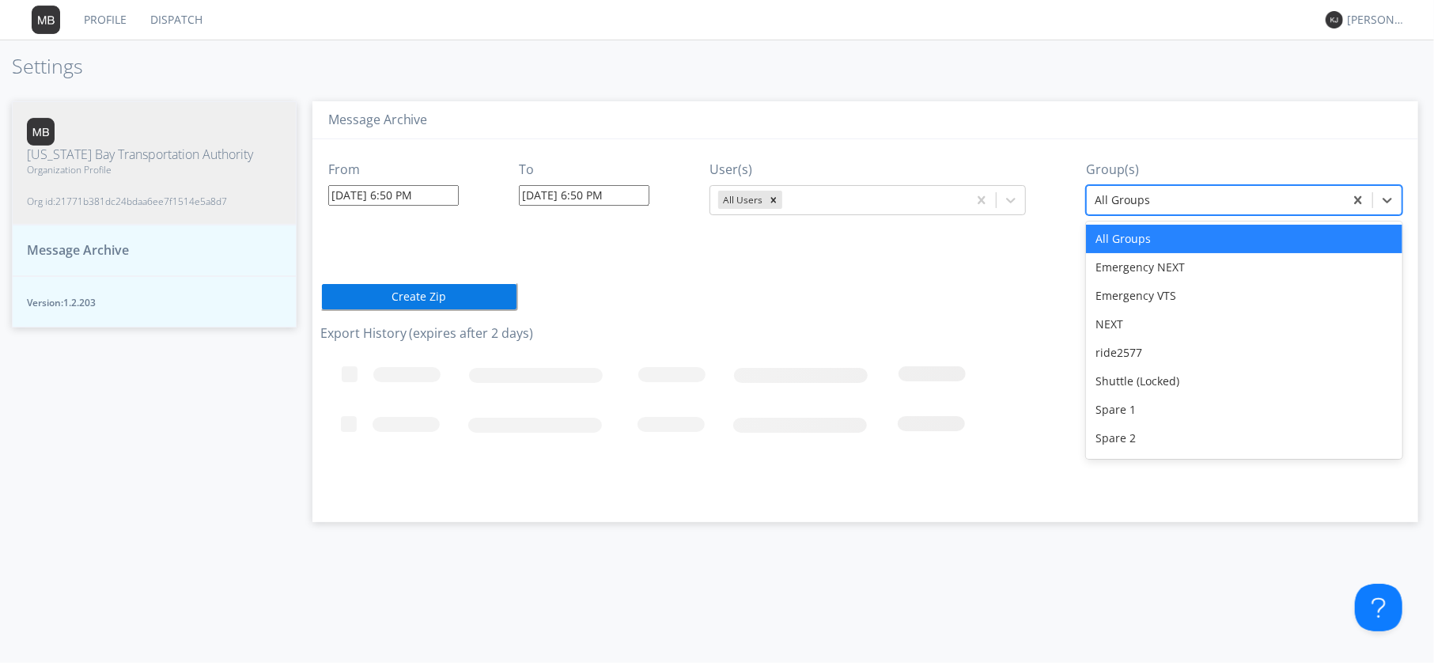
click at [1289, 191] on div at bounding box center [1214, 200] width 241 height 19
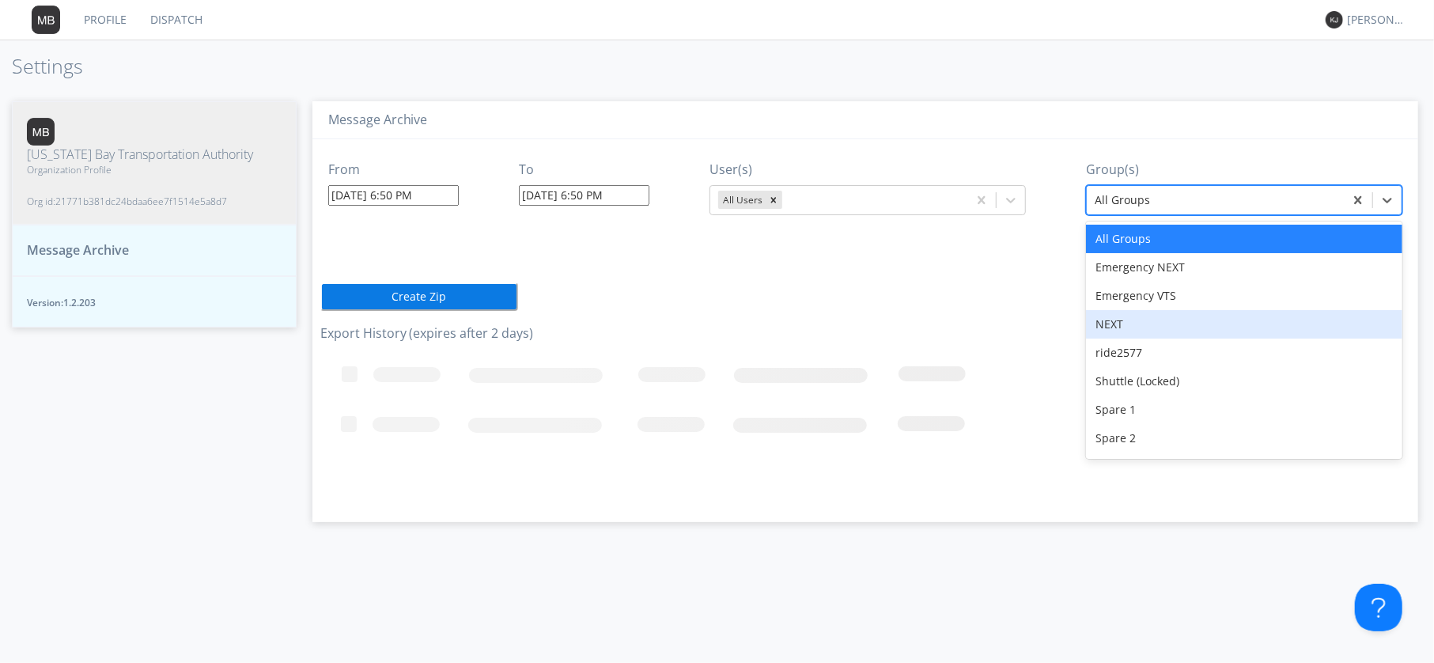
click at [1116, 323] on div "NEXT" at bounding box center [1244, 324] width 316 height 28
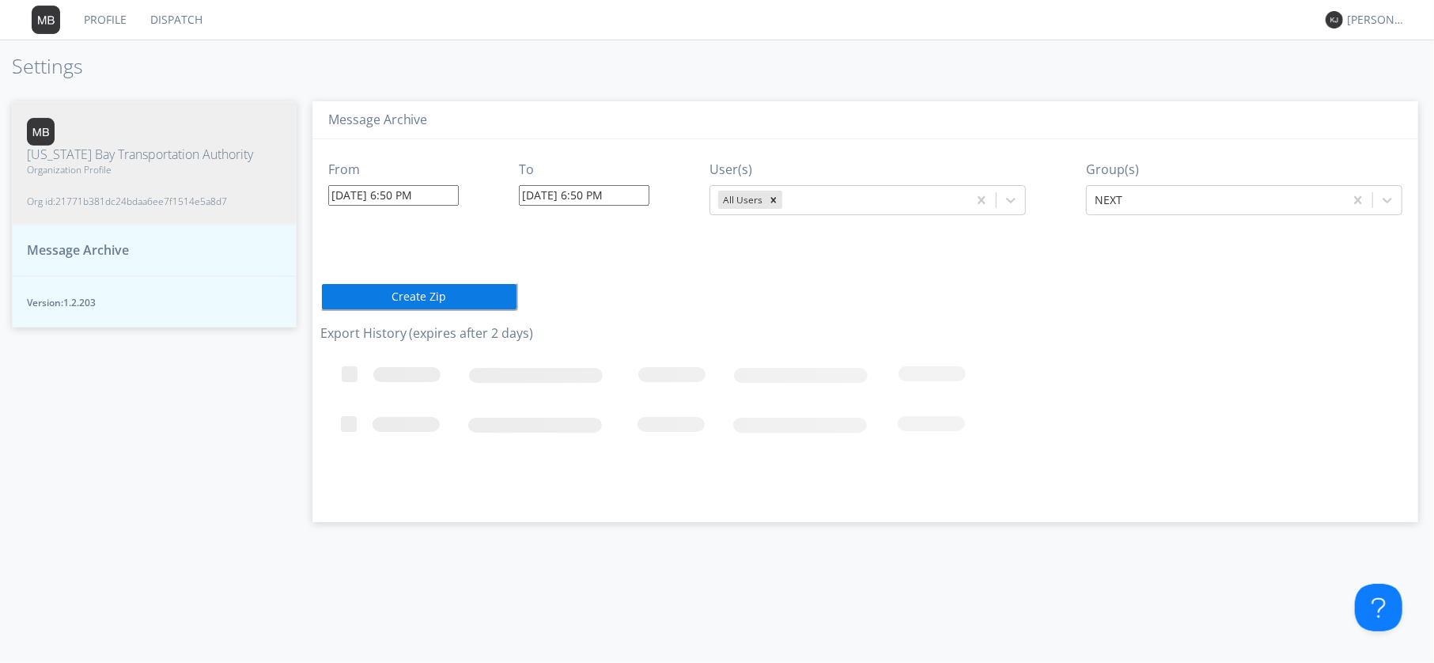
click at [68, 241] on span "Message Archive" at bounding box center [78, 250] width 102 height 18
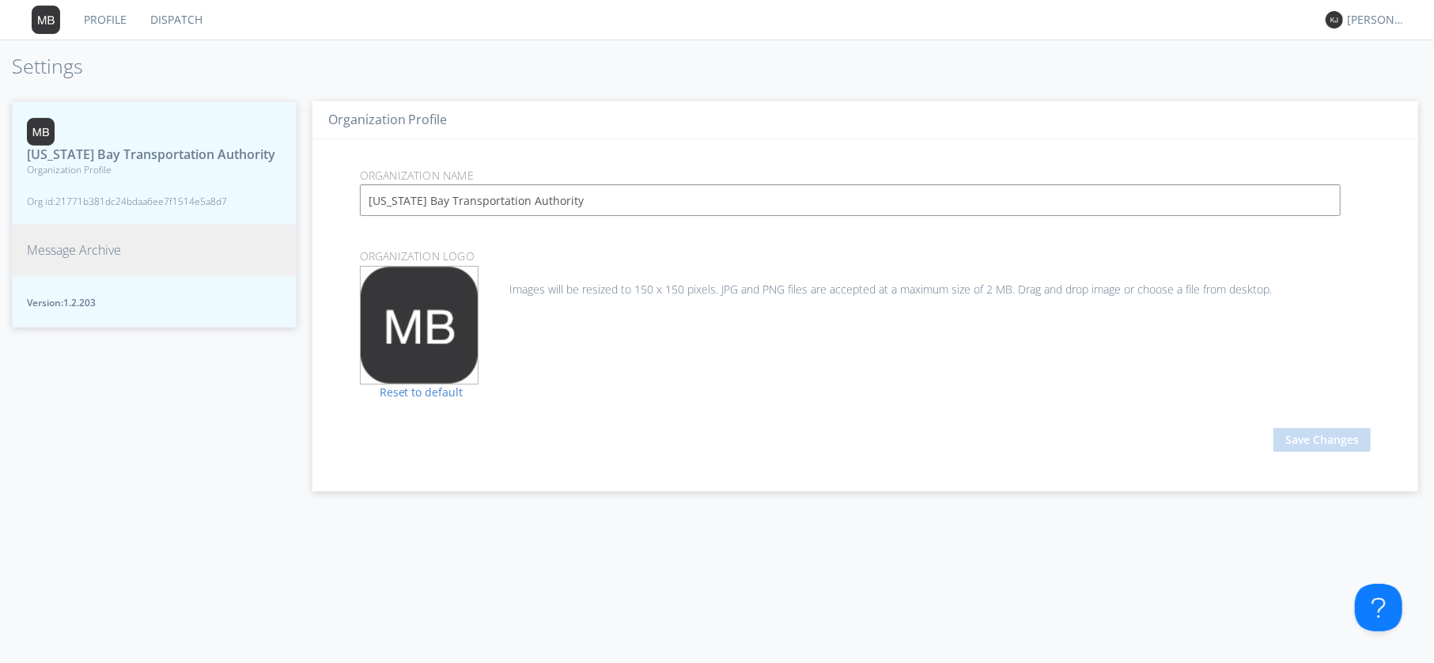
click at [130, 240] on button "Message Archive" at bounding box center [154, 250] width 285 height 51
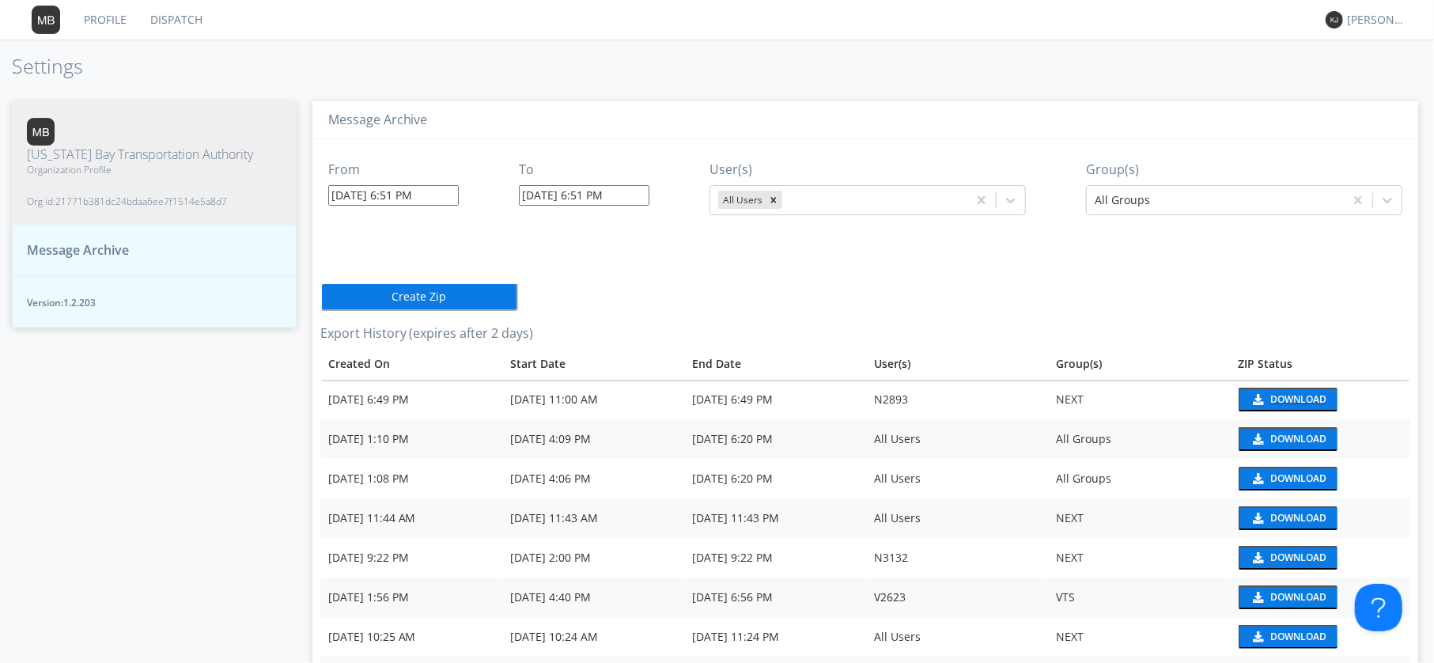
click at [1286, 395] on div "Download" at bounding box center [1298, 399] width 56 height 9
click at [191, 21] on link "Dispatch" at bounding box center [176, 20] width 76 height 40
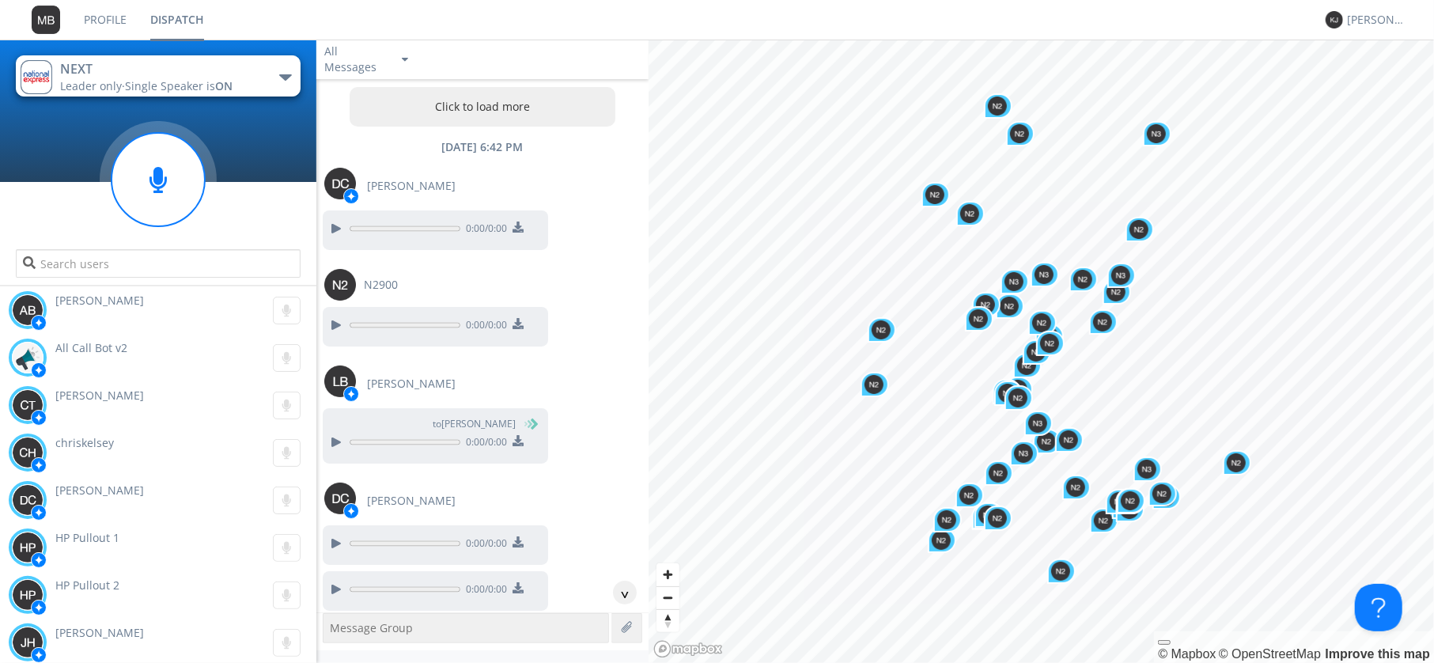
click at [409, 100] on button "Click to load more" at bounding box center [482, 107] width 266 height 40
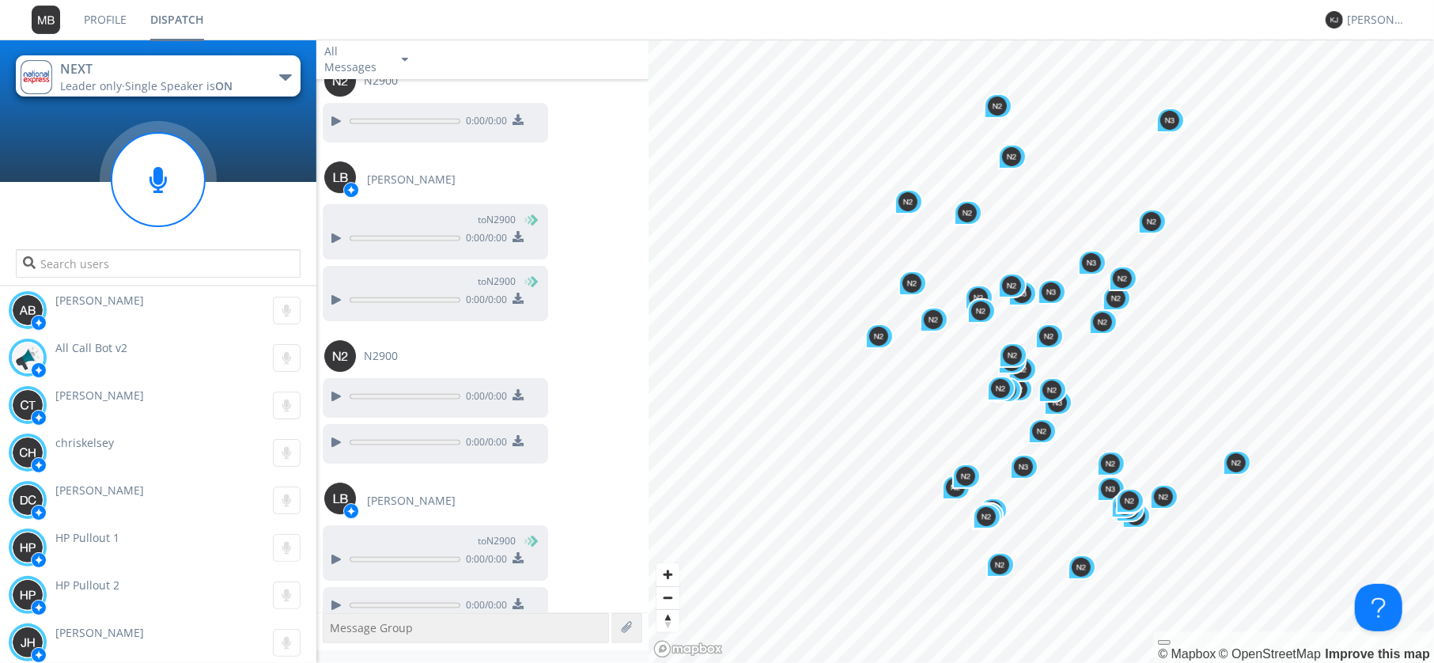
scroll to position [132343, 0]
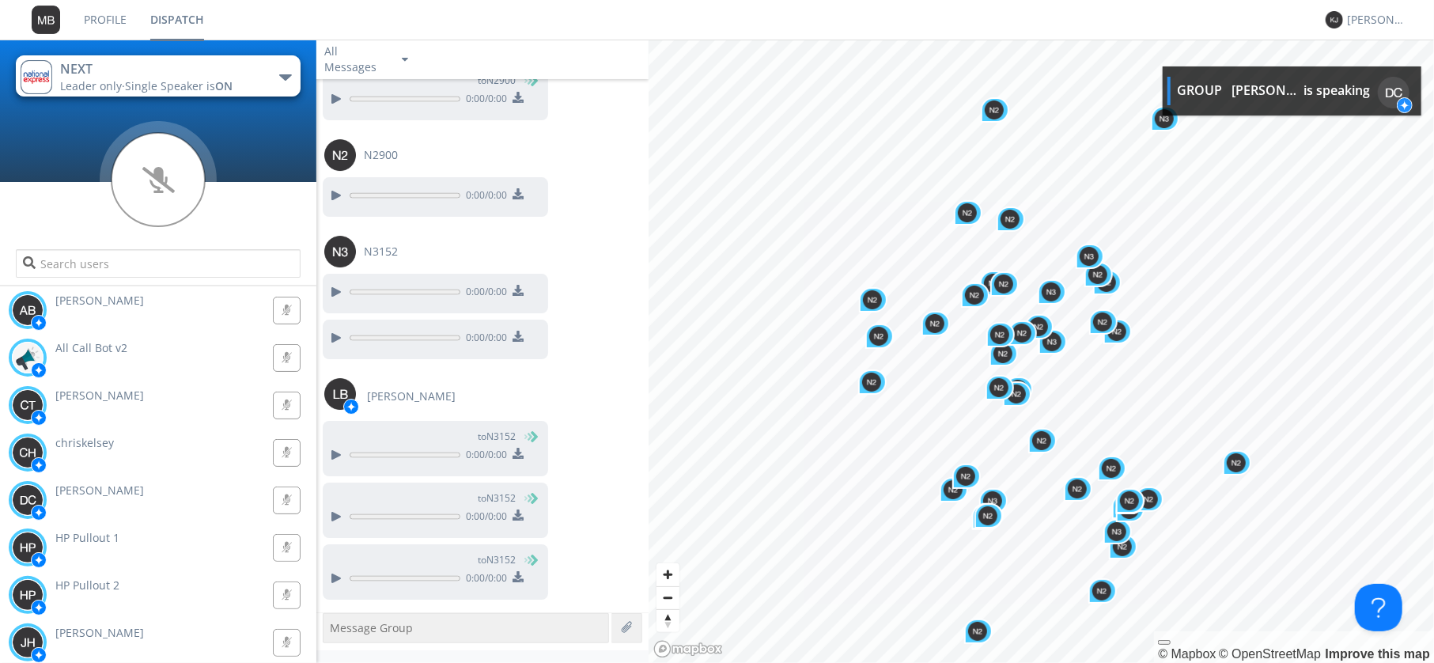
scroll to position [132926, 0]
